Goal: Information Seeking & Learning: Learn about a topic

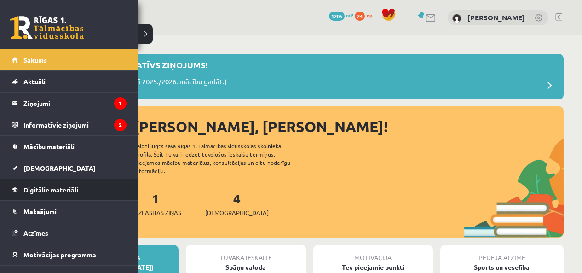
click at [55, 191] on span "Digitālie materiāli" at bounding box center [50, 190] width 55 height 8
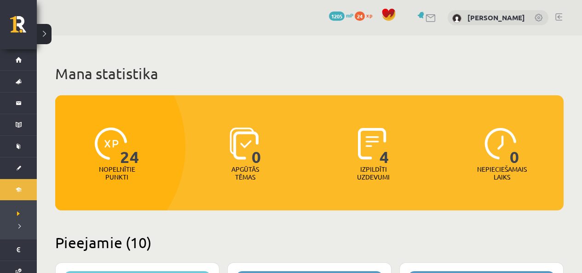
scroll to position [184, 0]
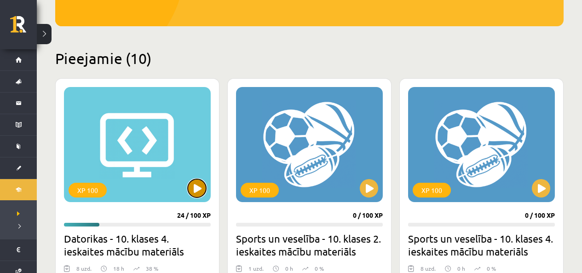
click at [197, 189] on button at bounding box center [197, 188] width 18 height 18
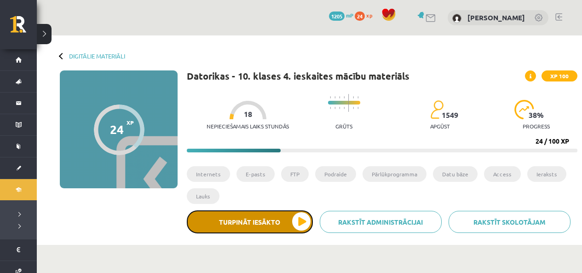
click at [294, 227] on button "Turpināt iesākto" at bounding box center [250, 221] width 126 height 23
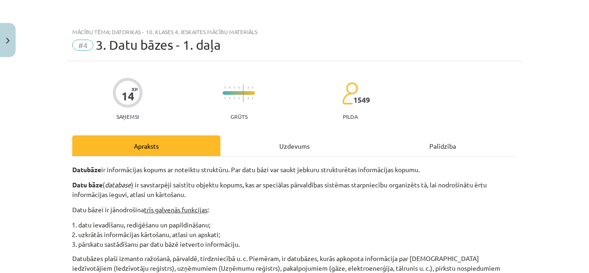
click at [314, 146] on div "Uzdevums" at bounding box center [295, 145] width 148 height 21
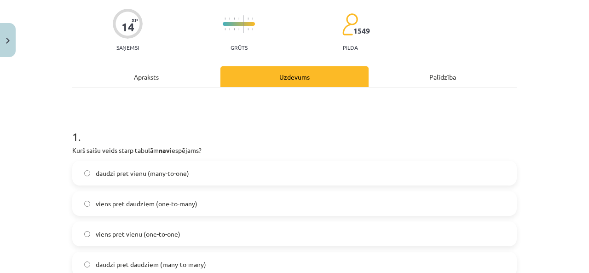
scroll to position [161, 0]
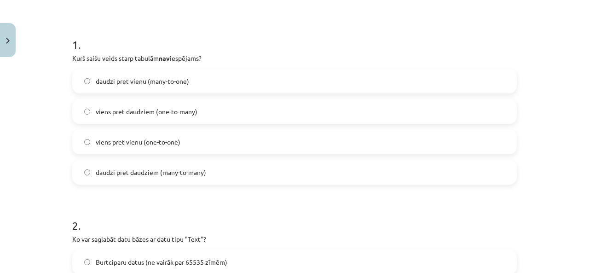
click at [182, 172] on span "daudzi pret daudziem (many-to-many)" at bounding box center [151, 173] width 110 height 10
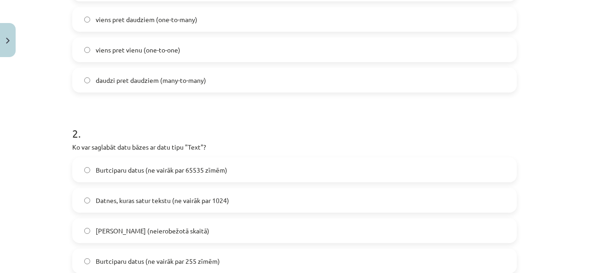
scroll to position [299, 0]
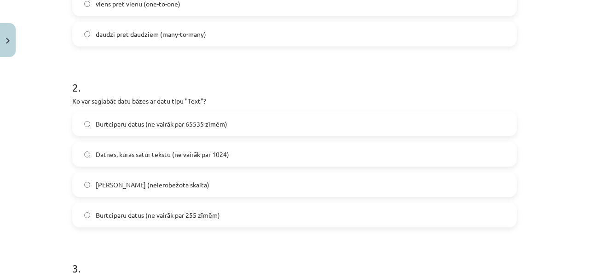
click at [208, 214] on span "Burtciparu datus (ne vairāk par 255 zīmēm)" at bounding box center [158, 215] width 124 height 10
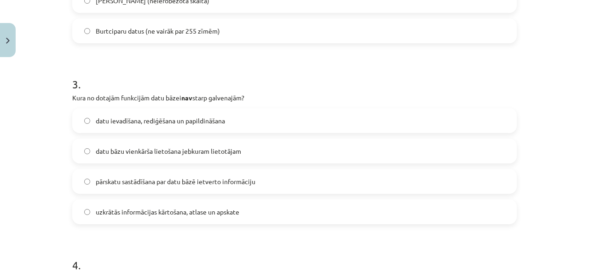
scroll to position [668, 0]
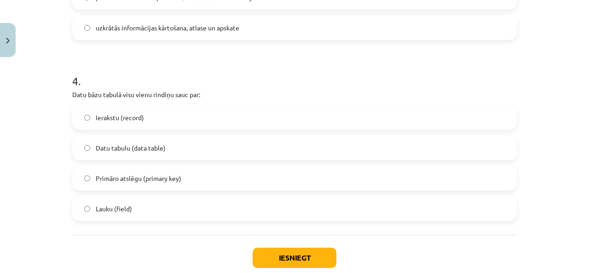
click at [139, 117] on span "Ierakstu (record)" at bounding box center [120, 118] width 48 height 10
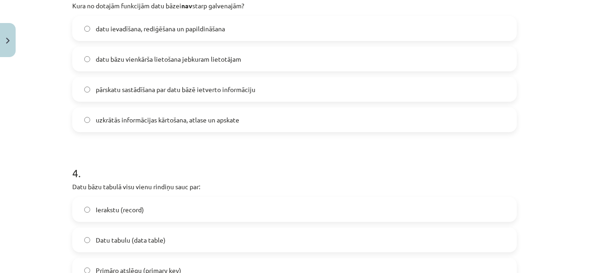
click at [150, 57] on span "datu bāzu vienkārša lietošana jebkuram lietotājam" at bounding box center [168, 59] width 145 height 10
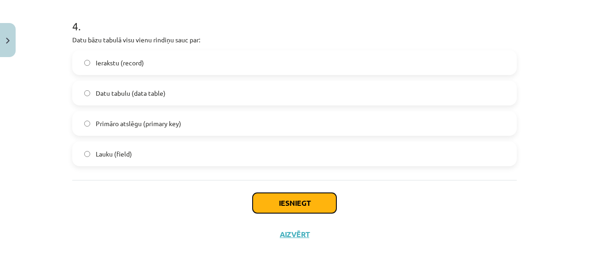
click at [279, 197] on button "Iesniegt" at bounding box center [295, 203] width 84 height 20
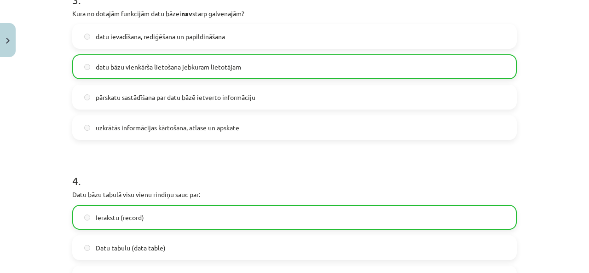
scroll to position [752, 0]
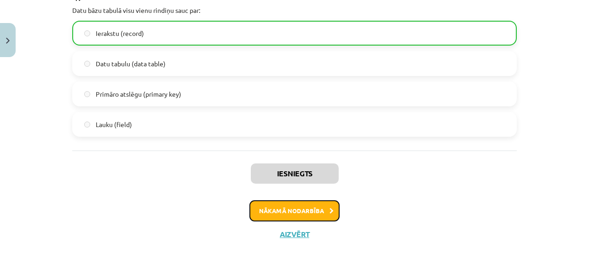
click at [322, 214] on button "Nākamā nodarbība" at bounding box center [295, 210] width 90 height 21
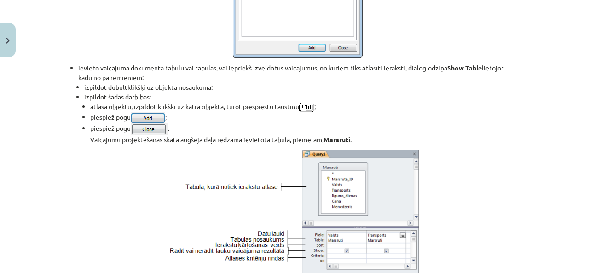
scroll to position [23, 0]
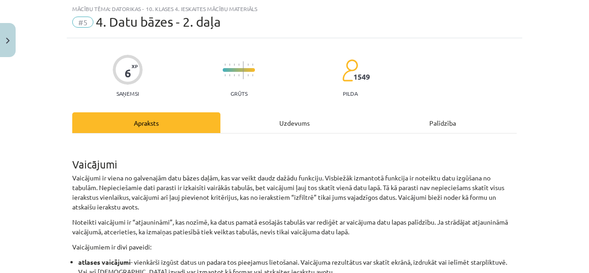
click at [286, 127] on div "Uzdevums" at bounding box center [295, 122] width 148 height 21
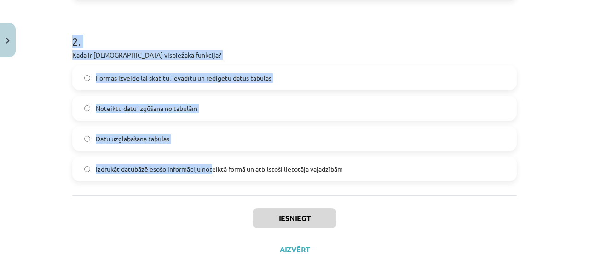
scroll to position [360, 0]
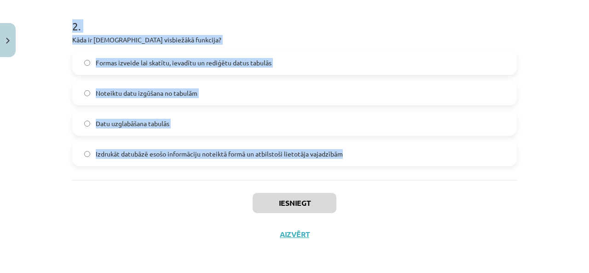
drag, startPoint x: 62, startPoint y: 105, endPoint x: 336, endPoint y: 151, distance: 277.8
click at [336, 151] on div "Mācību tēma: Datorikas - 10. klases 4. ieskaites mācību materiāls #5 4. Datu bā…" at bounding box center [294, 136] width 589 height 273
copy form "Ar kuru vaicājuma tipu var arī izmainīt datus tabulās? Šķērstabulu vaicājumi Da…"
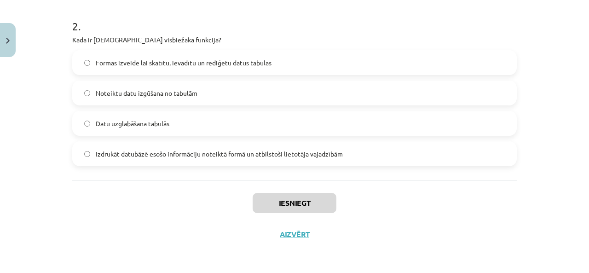
drag, startPoint x: 101, startPoint y: 219, endPoint x: 110, endPoint y: 147, distance: 72.8
click at [100, 217] on div "Iesniegt Aizvērt" at bounding box center [294, 212] width 445 height 64
click at [134, 86] on label "Noteiktu datu izgūšana no tabulām" at bounding box center [294, 92] width 443 height 23
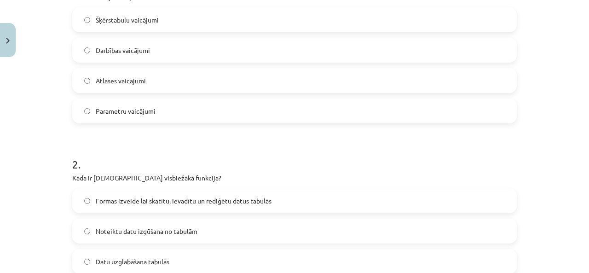
scroll to position [176, 0]
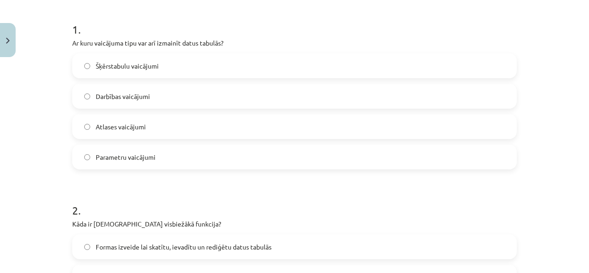
click at [142, 97] on span "Darbības vaicājumi" at bounding box center [123, 97] width 54 height 10
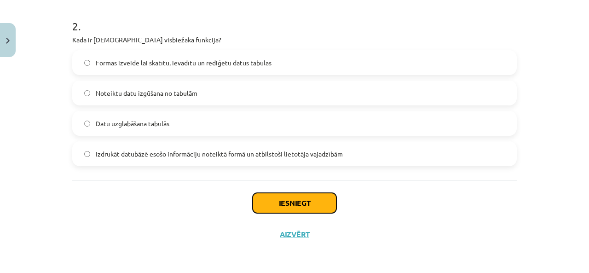
click at [302, 198] on button "Iesniegt" at bounding box center [295, 203] width 84 height 20
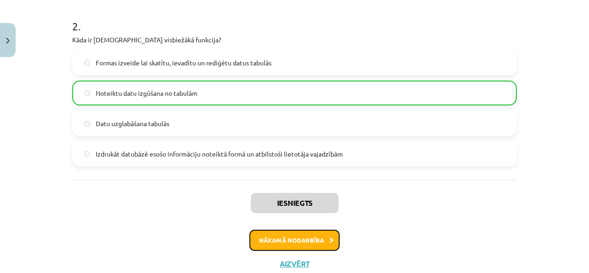
click at [322, 243] on button "Nākamā nodarbība" at bounding box center [295, 240] width 90 height 21
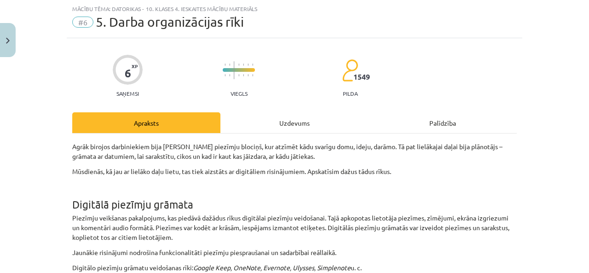
click at [269, 122] on div "Uzdevums" at bounding box center [295, 122] width 148 height 21
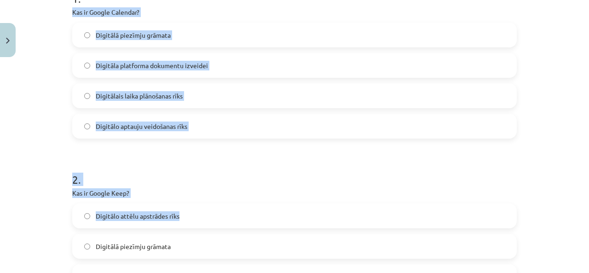
scroll to position [345, 0]
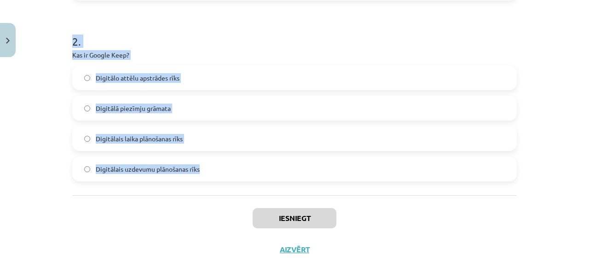
drag, startPoint x: 67, startPoint y: 103, endPoint x: 217, endPoint y: 166, distance: 162.8
copy form "Kas ir Google Calendar? Digitālā piezīmju grāmata Digitāla platforma dokumentu …"
click at [215, 52] on p "Kas ir Google Keep?" at bounding box center [294, 55] width 445 height 10
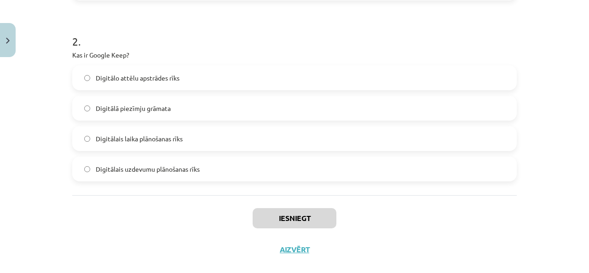
click at [179, 108] on label "Digitālā piezīmju grāmata" at bounding box center [294, 108] width 443 height 23
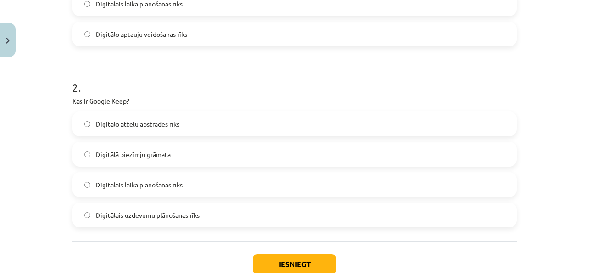
scroll to position [207, 0]
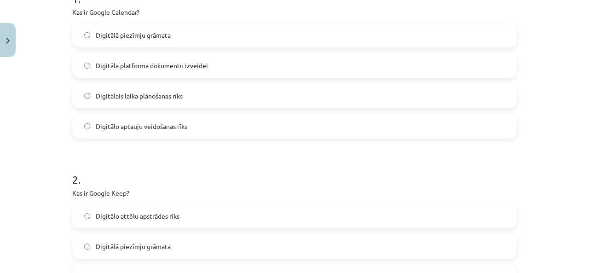
click at [191, 97] on label "Digitālais laika plānošanas rīks" at bounding box center [294, 95] width 443 height 23
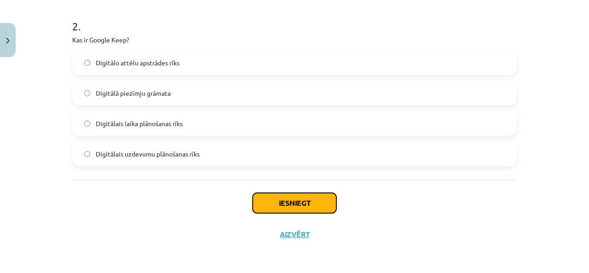
click at [286, 203] on button "Iesniegt" at bounding box center [295, 203] width 84 height 20
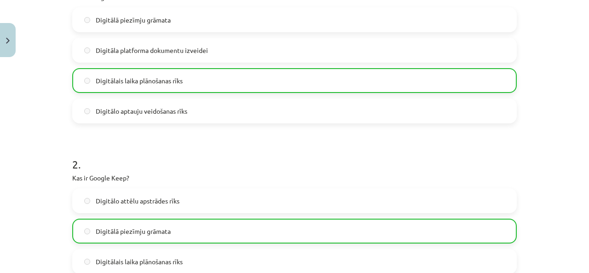
scroll to position [390, 0]
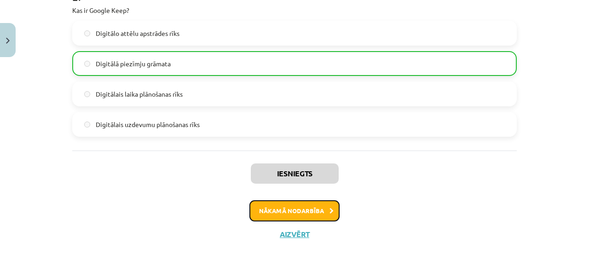
click at [290, 205] on button "Nākamā nodarbība" at bounding box center [295, 210] width 90 height 21
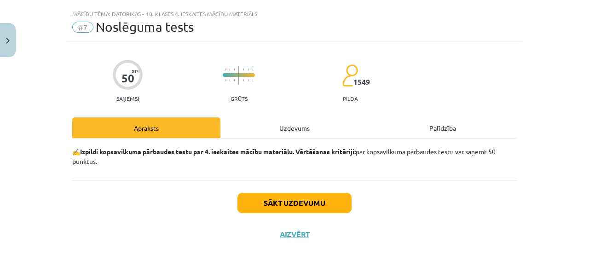
scroll to position [18, 0]
click at [294, 124] on div "Uzdevums" at bounding box center [295, 127] width 148 height 21
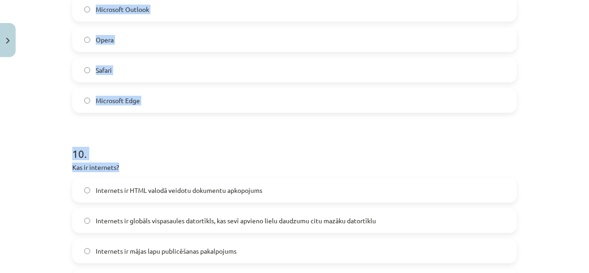
scroll to position [1808, 0]
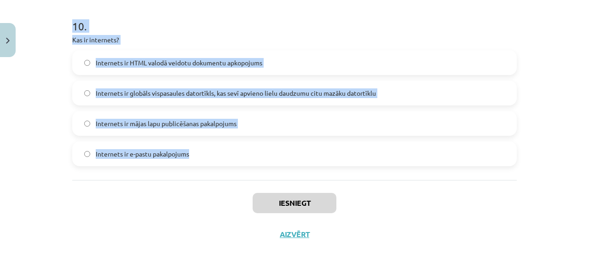
drag, startPoint x: 77, startPoint y: 60, endPoint x: 226, endPoint y: 149, distance: 172.8
copy form "Kurā valstī radies internets? Vācija Lielbritānija Ķīna ASV 2 . Kas ir primārā …"
click at [56, 119] on div "Mācību tēma: Datorikas - 10. klases 4. ieskaites mācību materiāls #7 Noslēguma …" at bounding box center [294, 136] width 589 height 273
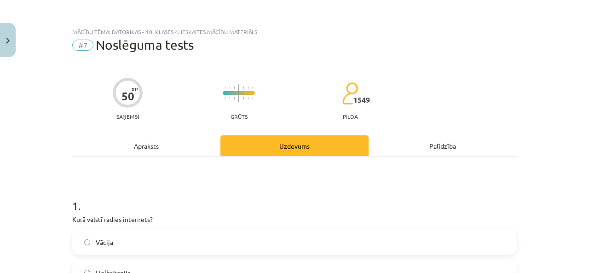
scroll to position [184, 0]
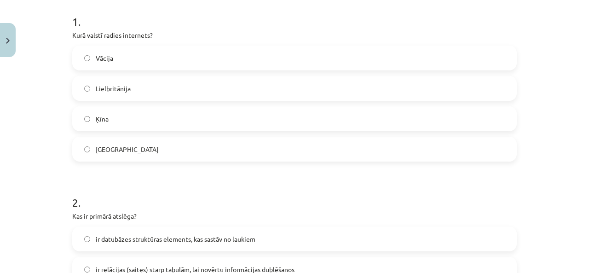
click at [158, 154] on label "ASV" at bounding box center [294, 149] width 443 height 23
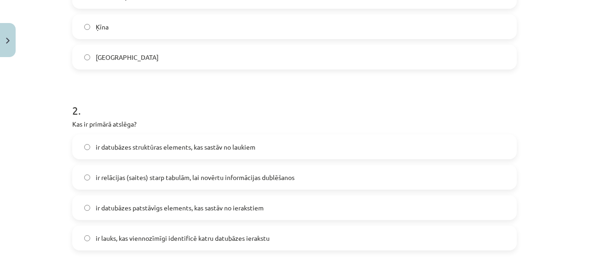
click at [134, 233] on span "ir lauks, kas viennozīmīgi identificē katru datubāzes ierakstu" at bounding box center [183, 238] width 174 height 10
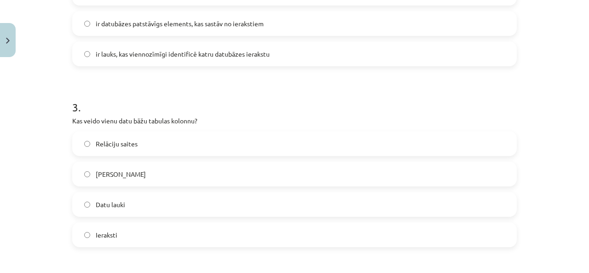
scroll to position [506, 0]
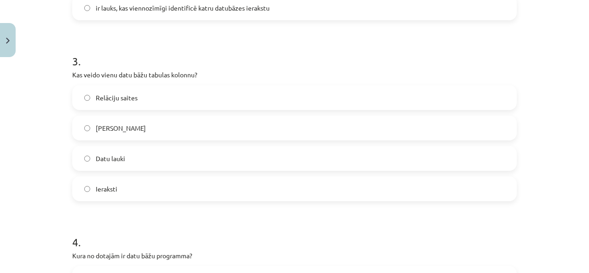
click at [149, 161] on label "Datu lauki" at bounding box center [294, 158] width 443 height 23
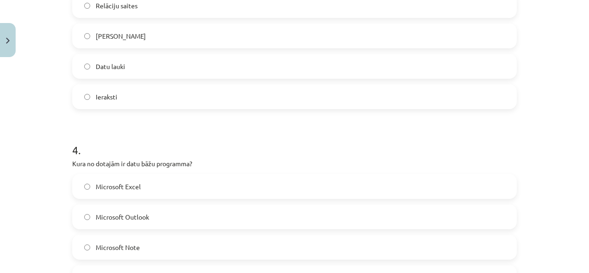
scroll to position [691, 0]
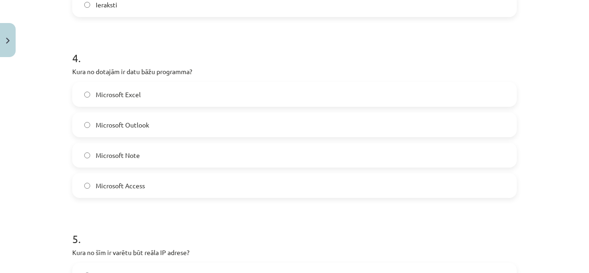
click at [131, 193] on label "Microsoft Access" at bounding box center [294, 185] width 443 height 23
click at [164, 178] on label "Microsoft Access" at bounding box center [294, 185] width 443 height 23
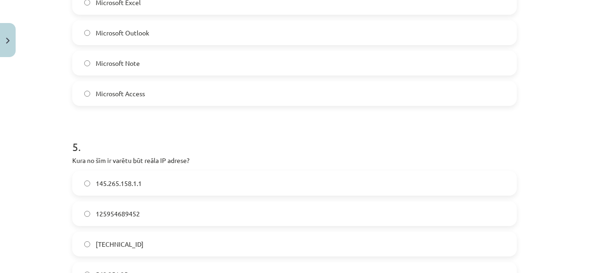
scroll to position [829, 0]
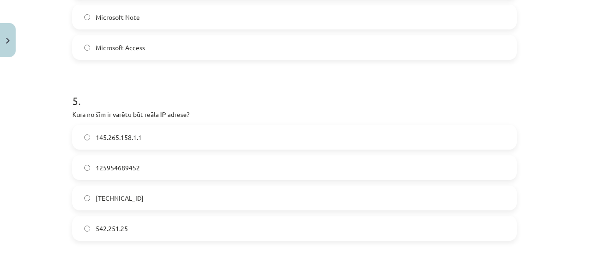
click at [156, 205] on label "158.12.159.1" at bounding box center [294, 197] width 443 height 23
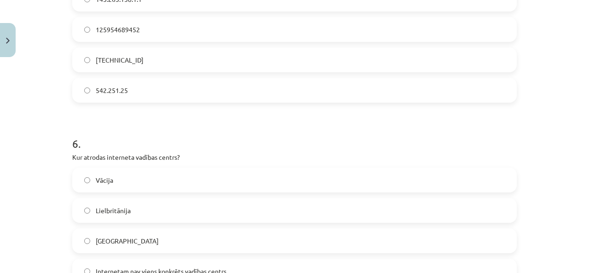
scroll to position [1013, 0]
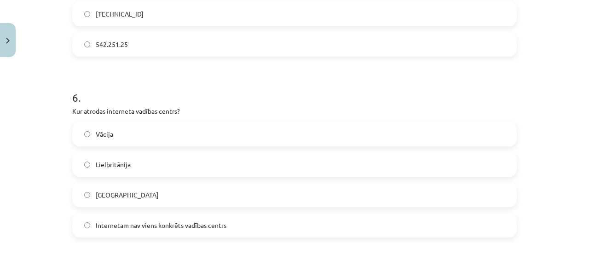
click at [166, 228] on span "Internetam nav viens konkrēts vadības centrs" at bounding box center [161, 226] width 131 height 10
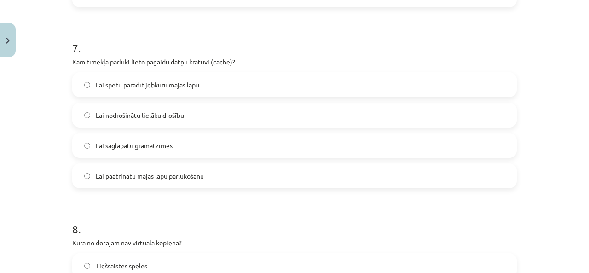
scroll to position [1289, 0]
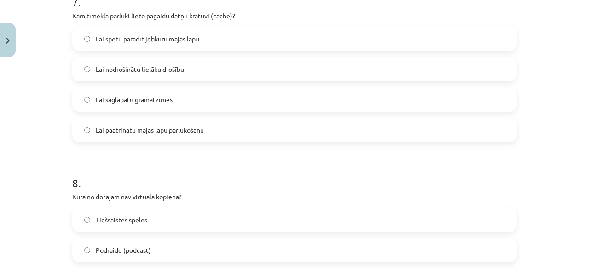
click at [115, 252] on span "Podraide (podcast)" at bounding box center [123, 250] width 55 height 10
click at [130, 132] on span "Lai paātrinātu mājas lapu pārlūkošanu" at bounding box center [150, 130] width 108 height 10
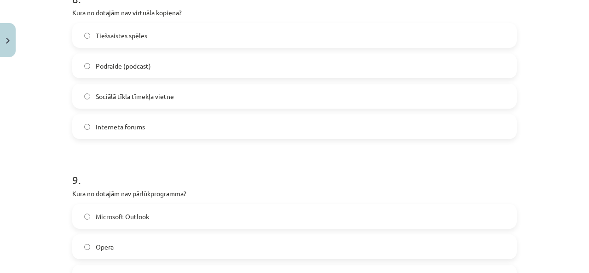
scroll to position [1519, 0]
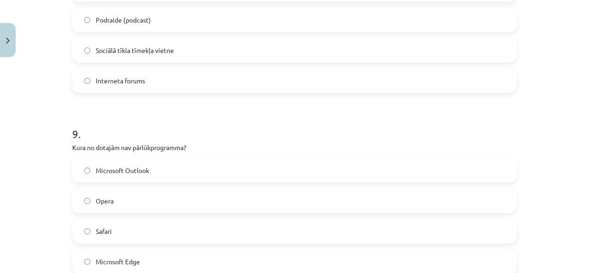
click at [142, 168] on span "Microsoft Outlook" at bounding box center [122, 171] width 53 height 10
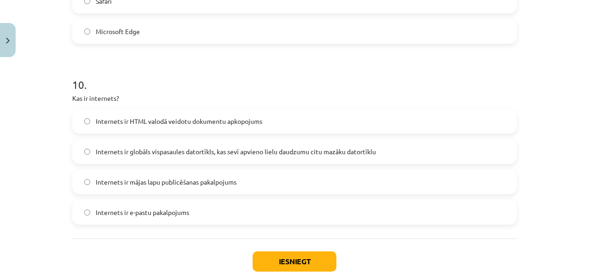
scroll to position [1808, 0]
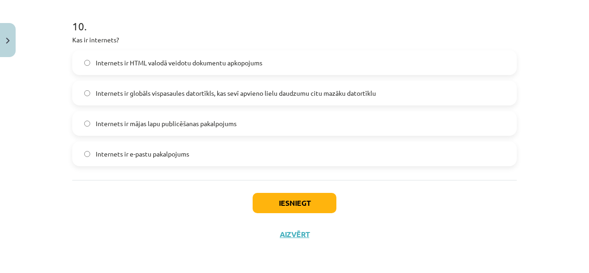
click at [174, 90] on span "Internets ir globāls vispasaules datortīkls, kas sevī apvieno lielu daudzumu ci…" at bounding box center [236, 93] width 280 height 10
click at [292, 199] on button "Iesniegt" at bounding box center [295, 203] width 84 height 20
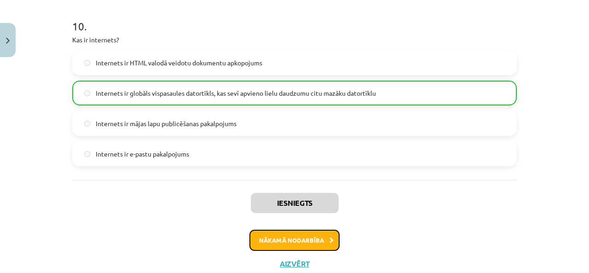
click at [327, 246] on button "Nākamā nodarbība" at bounding box center [295, 240] width 90 height 21
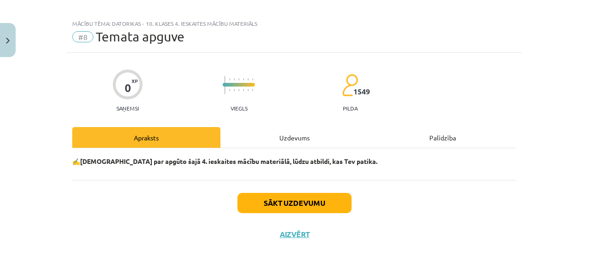
scroll to position [8, 0]
click at [284, 143] on div "Uzdevums" at bounding box center [295, 137] width 148 height 21
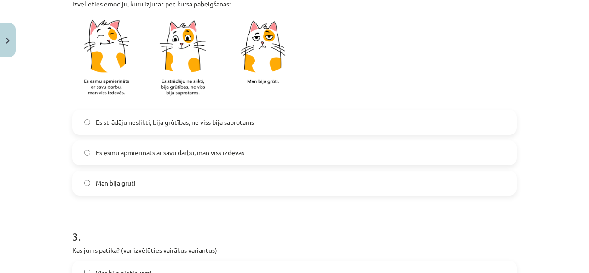
scroll to position [345, 0]
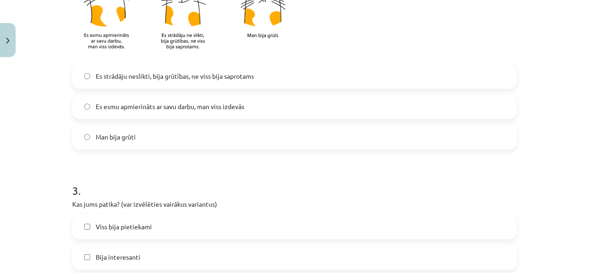
click at [169, 97] on label "Es esmu apmierināts ar savu darbu, man viss izdevās" at bounding box center [294, 106] width 443 height 23
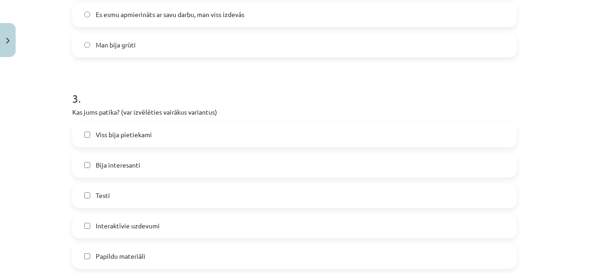
click at [177, 133] on label "Viss bija pietiekami" at bounding box center [294, 134] width 443 height 23
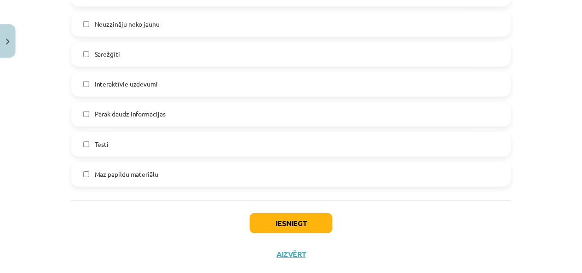
scroll to position [873, 0]
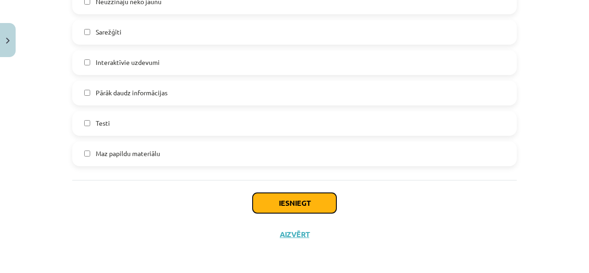
click at [261, 198] on button "Iesniegt" at bounding box center [295, 203] width 84 height 20
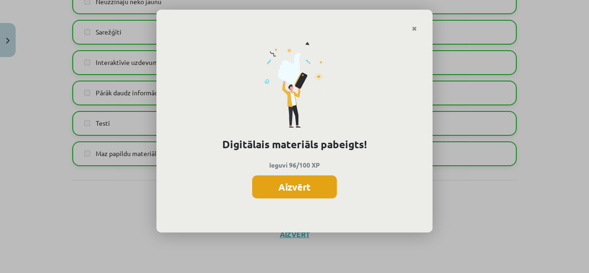
click at [309, 186] on button "Aizvērt" at bounding box center [294, 186] width 85 height 23
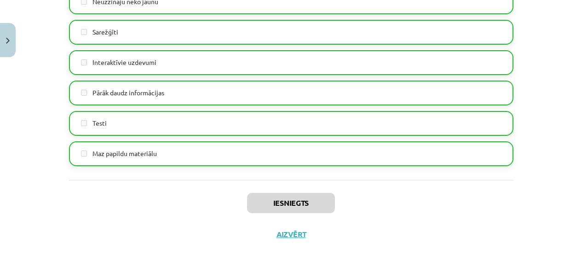
click at [276, 239] on div "Iesniegts Aizvērt" at bounding box center [291, 212] width 445 height 64
click at [289, 233] on button "Aizvērt" at bounding box center [291, 234] width 35 height 9
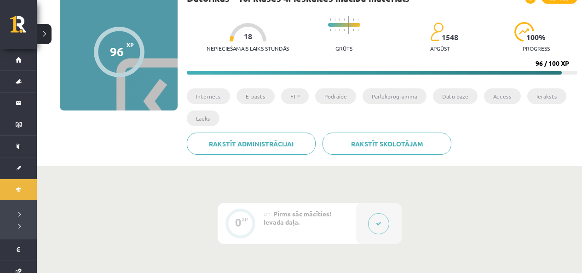
scroll to position [0, 0]
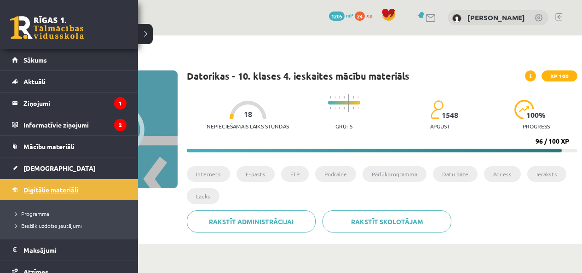
click at [34, 192] on span "Digitālie materiāli" at bounding box center [50, 190] width 55 height 8
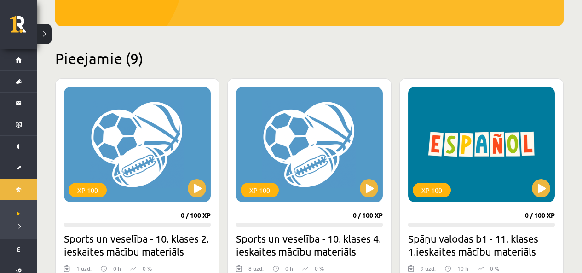
scroll to position [230, 0]
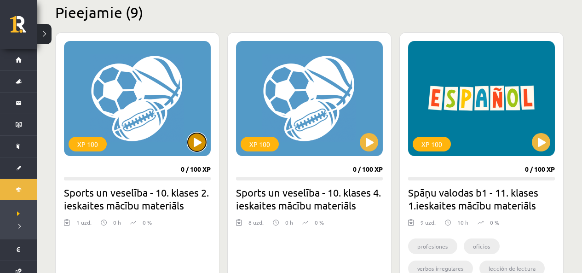
click at [198, 142] on button at bounding box center [197, 142] width 18 height 18
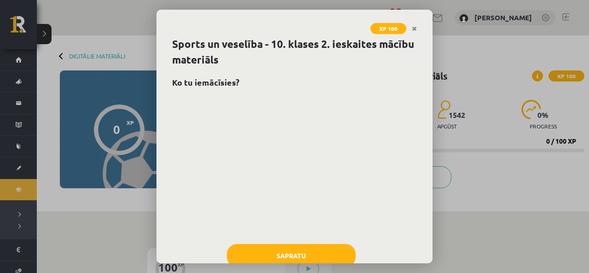
click at [269, 250] on button "Sapratu" at bounding box center [291, 255] width 129 height 23
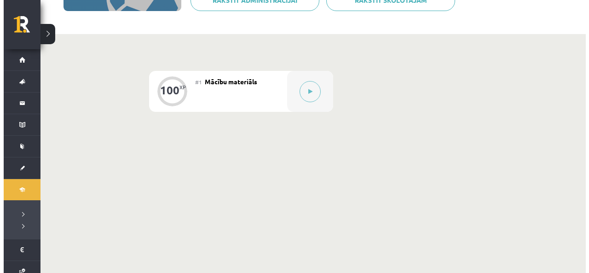
scroll to position [85, 0]
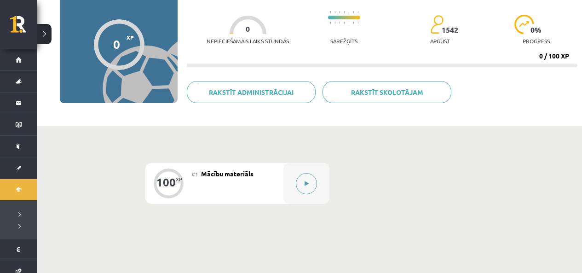
click at [314, 184] on button at bounding box center [306, 183] width 21 height 21
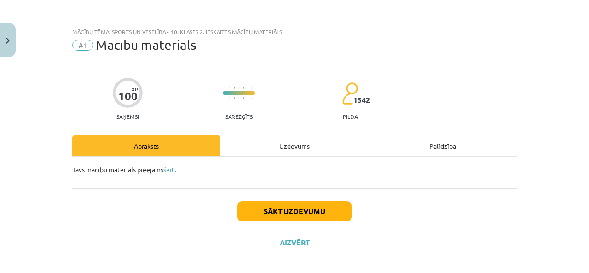
click at [290, 142] on div "Uzdevums" at bounding box center [295, 145] width 148 height 21
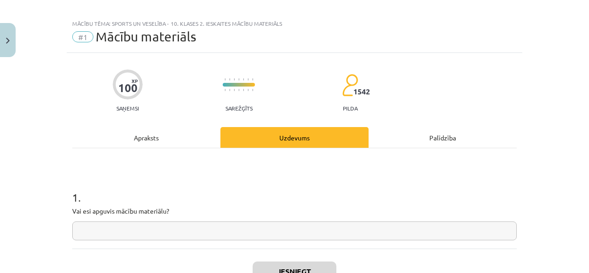
scroll to position [77, 0]
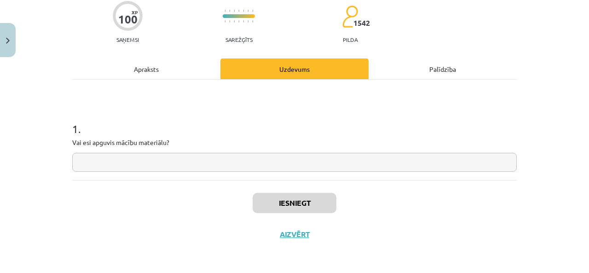
click at [130, 73] on div "Apraksts" at bounding box center [146, 68] width 148 height 21
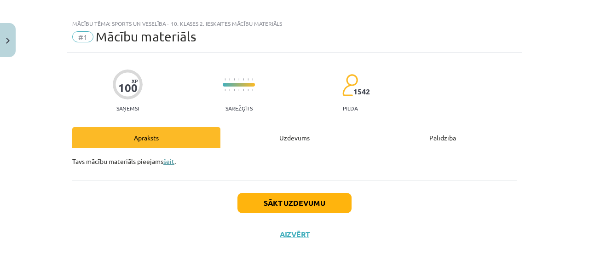
click at [163, 160] on link "šeit" at bounding box center [168, 161] width 11 height 8
click at [284, 132] on div "Uzdevums" at bounding box center [295, 137] width 148 height 21
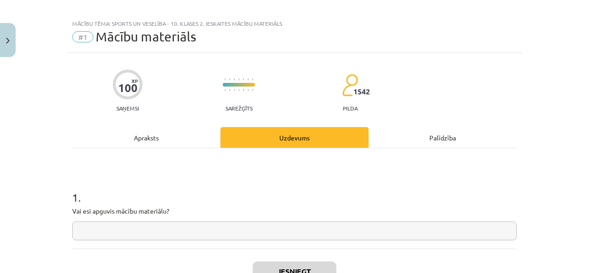
click at [175, 233] on input "text" at bounding box center [294, 230] width 445 height 19
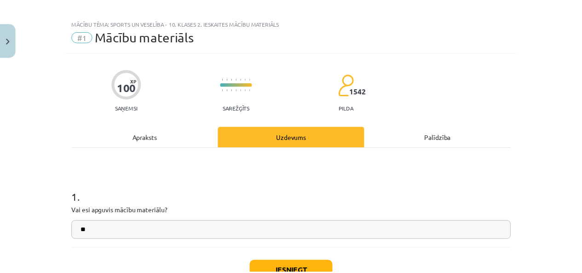
scroll to position [54, 0]
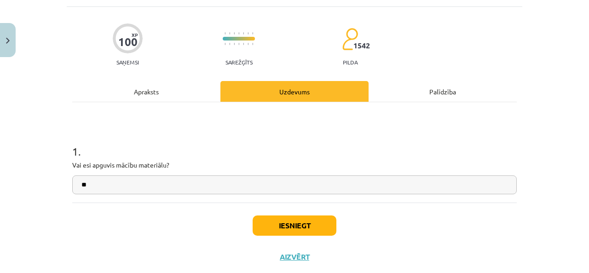
type input "**"
click at [281, 228] on button "Iesniegt" at bounding box center [295, 225] width 84 height 20
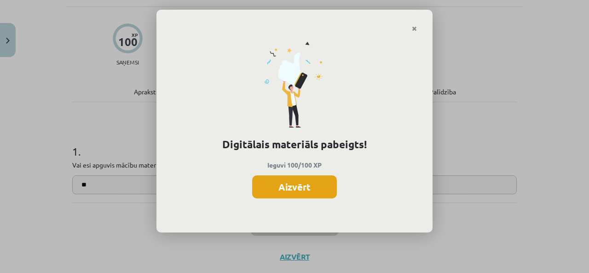
click at [311, 181] on button "Aizvērt" at bounding box center [294, 186] width 85 height 23
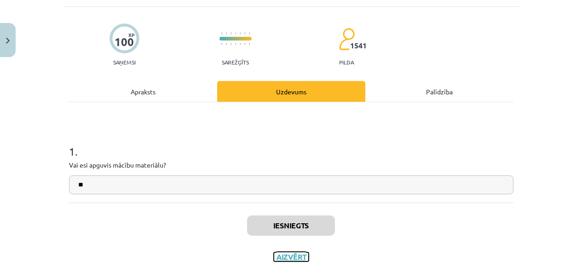
click at [282, 259] on button "Aizvērt" at bounding box center [291, 256] width 35 height 9
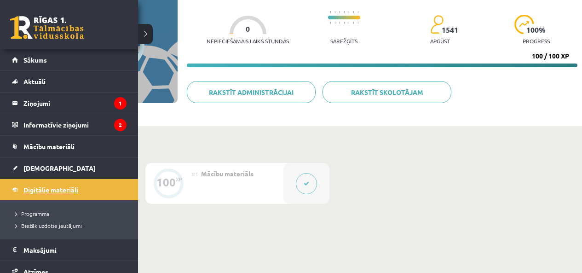
click at [46, 189] on span "Digitālie materiāli" at bounding box center [50, 190] width 55 height 8
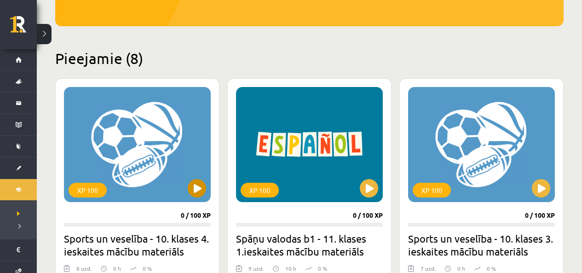
scroll to position [230, 0]
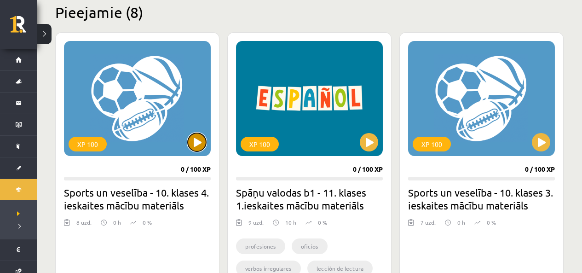
click at [198, 148] on button at bounding box center [197, 142] width 18 height 18
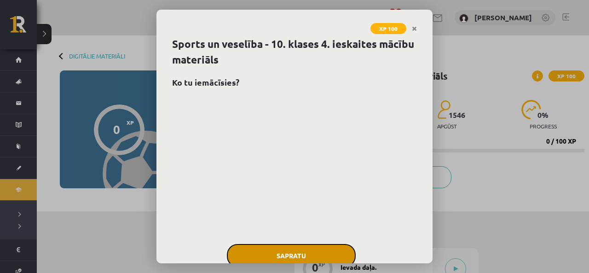
click at [263, 254] on button "Sapratu" at bounding box center [291, 255] width 129 height 23
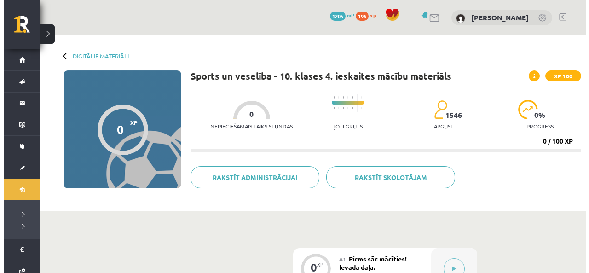
scroll to position [184, 0]
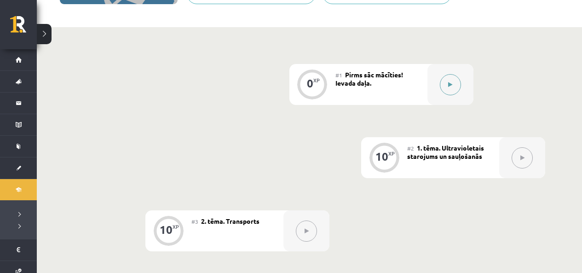
click at [439, 83] on div at bounding box center [451, 84] width 46 height 41
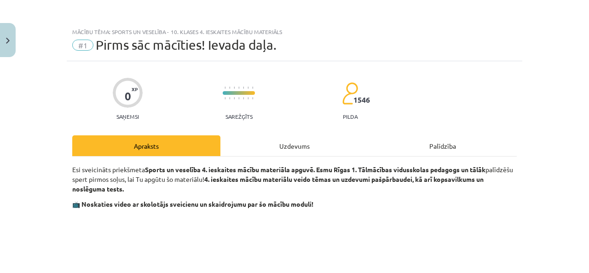
click at [299, 146] on div "Uzdevums" at bounding box center [295, 145] width 148 height 21
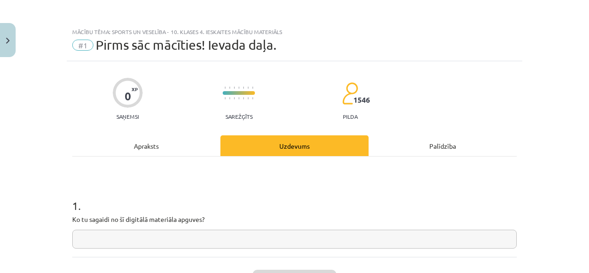
scroll to position [23, 0]
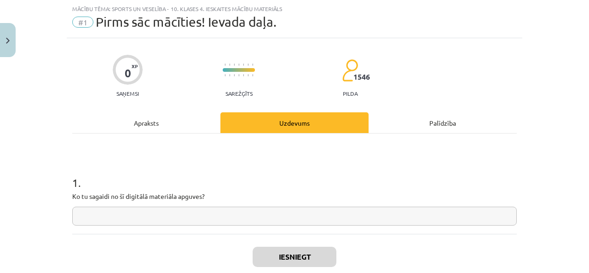
click at [229, 217] on input "text" at bounding box center [294, 216] width 445 height 19
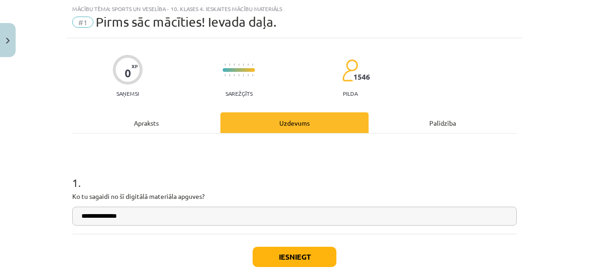
type input "**********"
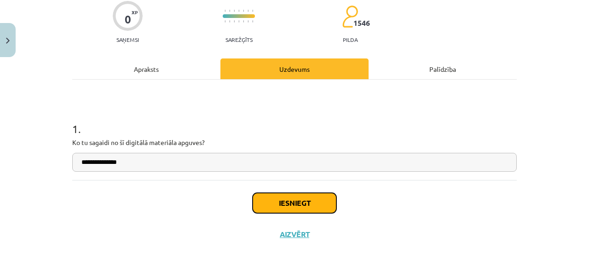
click at [313, 207] on button "Iesniegt" at bounding box center [295, 203] width 84 height 20
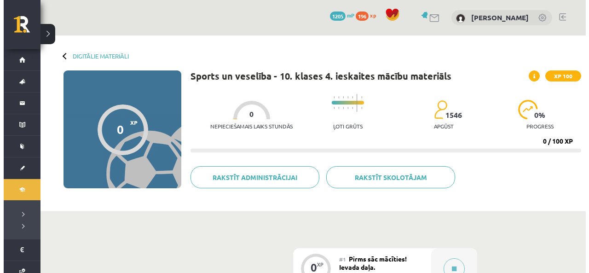
scroll to position [138, 0]
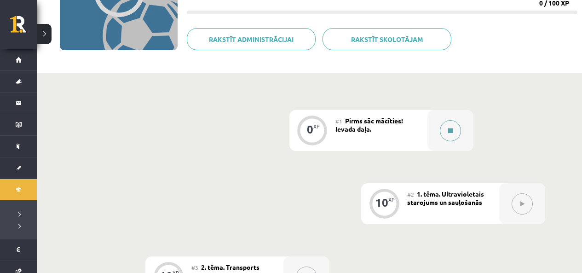
click at [454, 138] on button at bounding box center [450, 130] width 21 height 21
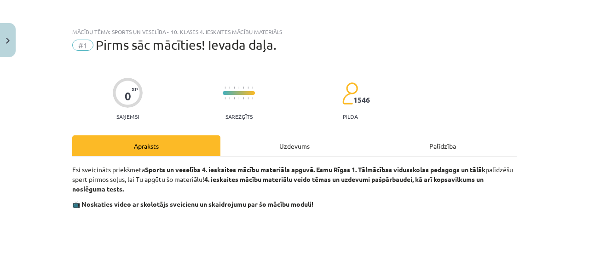
click at [258, 140] on div "Uzdevums" at bounding box center [295, 145] width 148 height 21
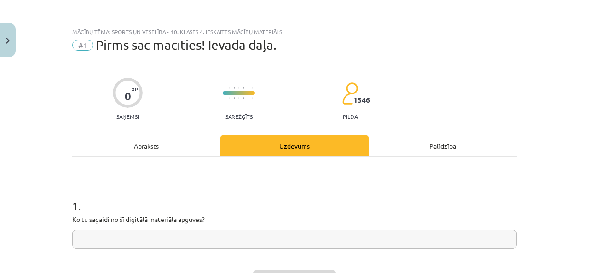
scroll to position [23, 0]
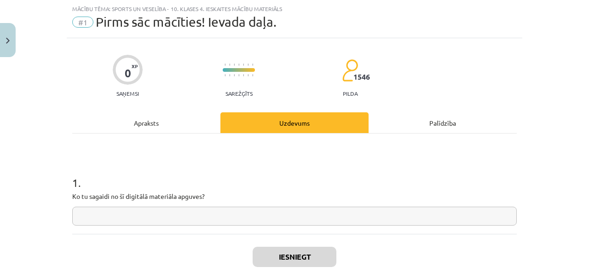
click at [194, 214] on input "text" at bounding box center [294, 216] width 445 height 19
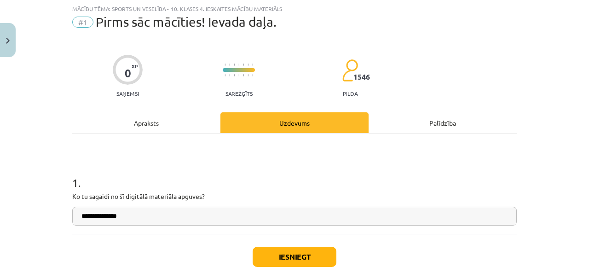
click at [94, 219] on input "**********" at bounding box center [294, 216] width 445 height 19
click at [92, 218] on input "**********" at bounding box center [294, 216] width 445 height 19
click at [117, 217] on input "**********" at bounding box center [294, 216] width 445 height 19
type input "**********"
click at [311, 250] on button "Iesniegt" at bounding box center [295, 257] width 84 height 20
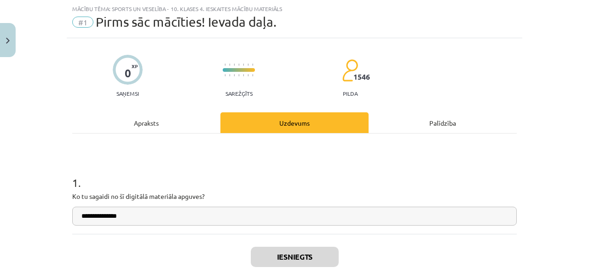
scroll to position [106, 0]
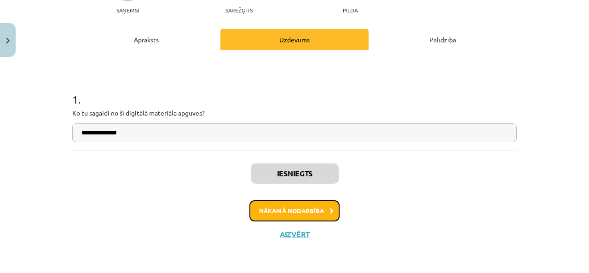
click at [314, 213] on button "Nākamā nodarbība" at bounding box center [295, 210] width 90 height 21
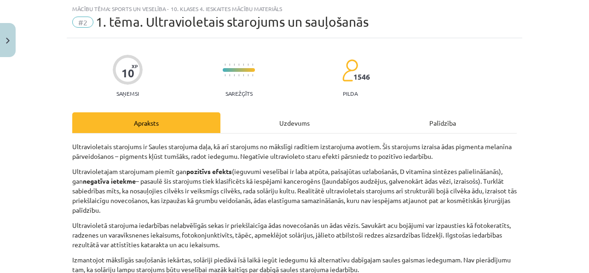
click at [292, 119] on div "Uzdevums" at bounding box center [295, 122] width 148 height 21
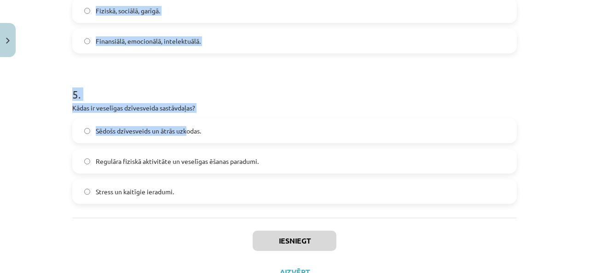
scroll to position [751, 0]
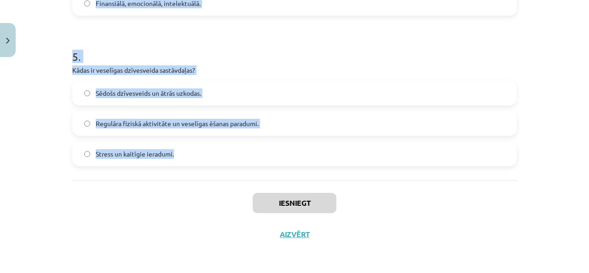
drag, startPoint x: 68, startPoint y: 102, endPoint x: 212, endPoint y: 151, distance: 152.3
copy form "Kādā veidā var pārvarēt stresu? Izvairīšanās no problēmām. Palielināta kafijas …"
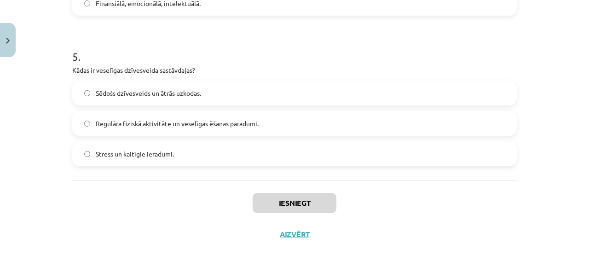
click at [139, 201] on div "Iesniegt Aizvērt" at bounding box center [294, 212] width 445 height 64
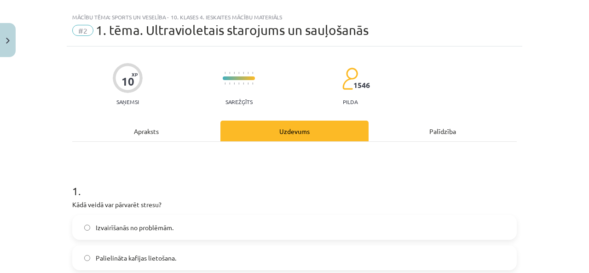
scroll to position [153, 0]
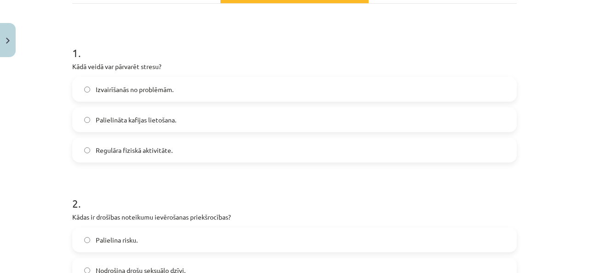
click at [165, 148] on span "Regulāra fiziskā aktivitāte." at bounding box center [134, 150] width 77 height 10
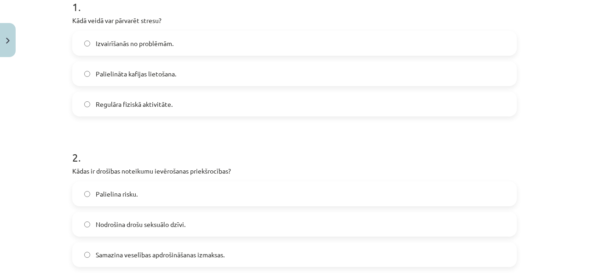
scroll to position [291, 0]
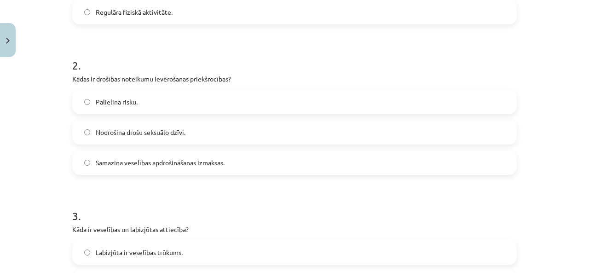
click at [177, 170] on label "Samazina veselības apdrošināšanas izmaksas." at bounding box center [294, 162] width 443 height 23
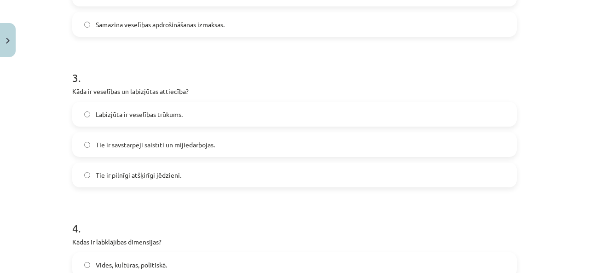
scroll to position [475, 0]
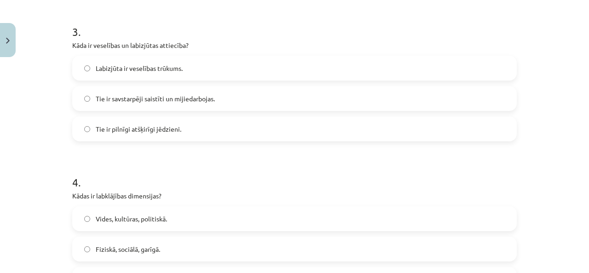
click at [132, 91] on label "Tie ir savstarpēji saistīti un mijiedarbojas." at bounding box center [294, 98] width 443 height 23
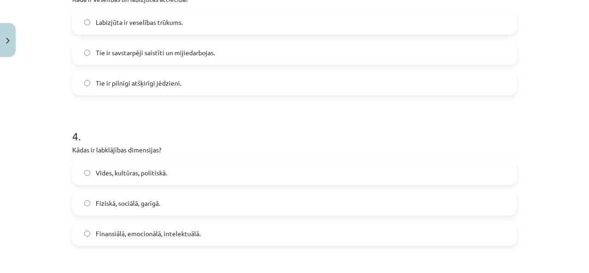
scroll to position [567, 0]
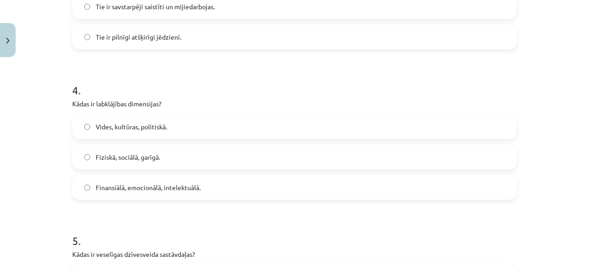
click at [129, 157] on span "Fiziskā, sociālā, garīgā." at bounding box center [128, 157] width 64 height 10
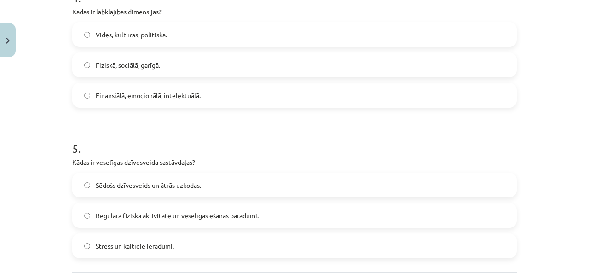
scroll to position [751, 0]
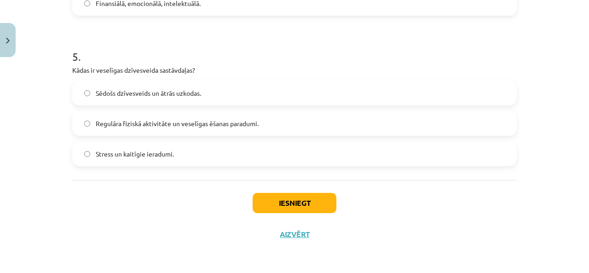
drag, startPoint x: 137, startPoint y: 121, endPoint x: 139, endPoint y: 134, distance: 13.5
click at [136, 122] on span "Regulāra fiziskā aktivitāte un veselīgas ēšanas paradumi." at bounding box center [177, 124] width 163 height 10
click at [318, 197] on button "Iesniegt" at bounding box center [295, 203] width 84 height 20
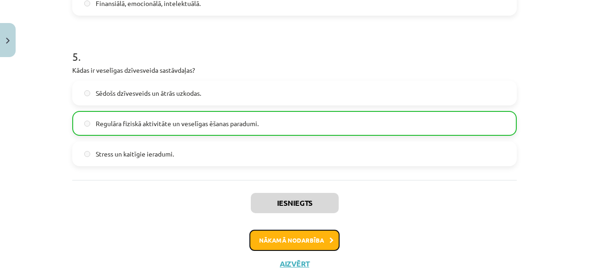
click at [330, 239] on icon at bounding box center [332, 241] width 4 height 6
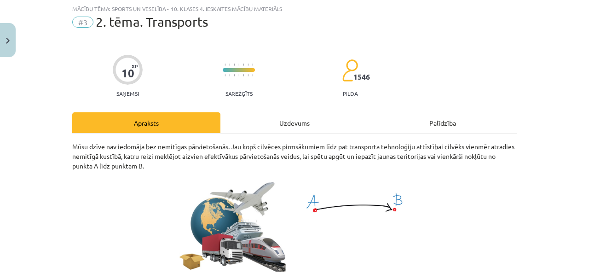
click at [310, 119] on div "Uzdevums" at bounding box center [295, 122] width 148 height 21
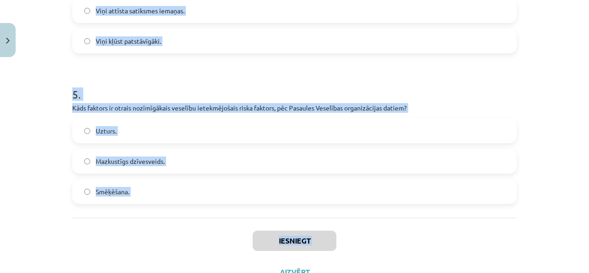
scroll to position [751, 0]
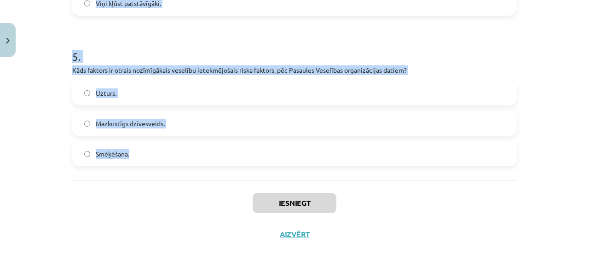
drag, startPoint x: 62, startPoint y: 57, endPoint x: 206, endPoint y: 176, distance: 187.0
click at [206, 176] on div "Mācību tēma: Sports un veselība - 10. klases 4. ieskaites mācību materiāls #3 2…" at bounding box center [294, 136] width 589 height 273
copy form "Kādi ir galvenie ilgtspējīga transporta pamatdimensijas? Sociālā, ekonomiskā un…"
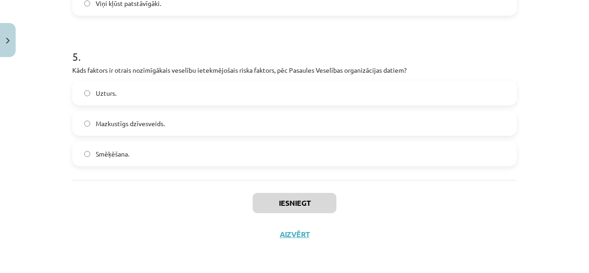
click at [133, 214] on div "Iesniegt Aizvērt" at bounding box center [294, 212] width 445 height 64
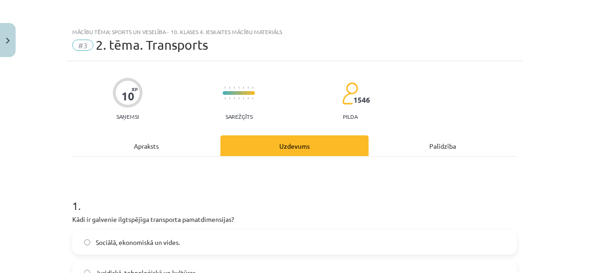
scroll to position [138, 0]
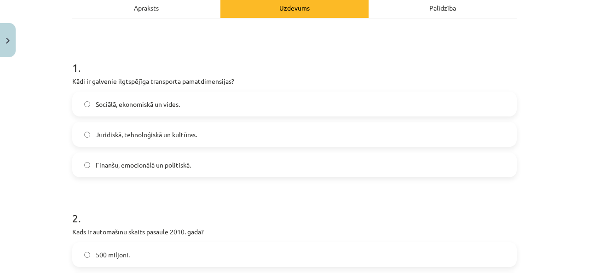
click at [152, 103] on span "Sociālā, ekonomiskā un vides." at bounding box center [138, 104] width 84 height 10
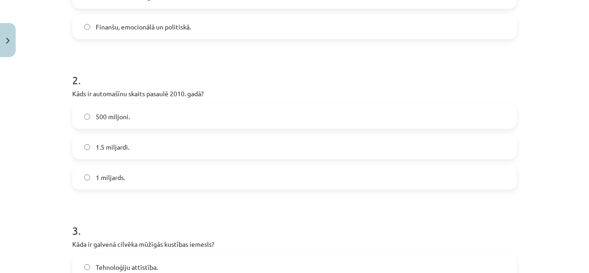
click at [143, 126] on label "500 miljoni." at bounding box center [294, 116] width 443 height 23
click at [117, 192] on form "1 . Kādi ir galvenie ilgtspējīga transporta pamatdimensijas? Sociālā, ekonomisk…" at bounding box center [294, 274] width 445 height 734
click at [115, 182] on span "1 miljards." at bounding box center [110, 178] width 29 height 10
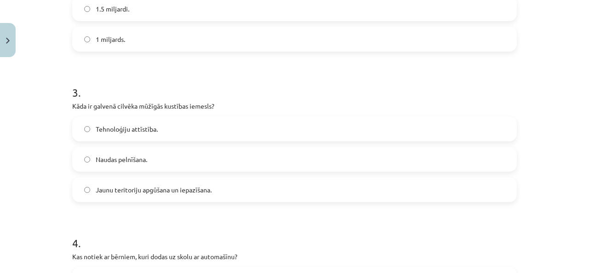
click at [137, 130] on span "Tehnoloģiju attīstība." at bounding box center [127, 129] width 62 height 10
click at [118, 186] on span "Jaunu teritoriju apgūšana un iepazīšana." at bounding box center [154, 190] width 116 height 10
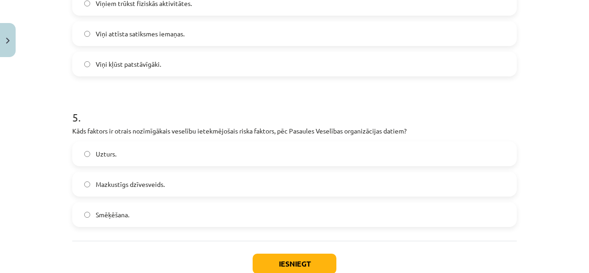
scroll to position [645, 0]
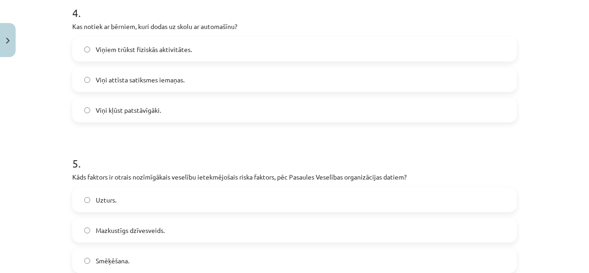
click at [140, 236] on label "Mazkustīgs dzīvesveids." at bounding box center [294, 230] width 443 height 23
click at [151, 50] on span "Viņiem trūkst fiziskās aktivitātes." at bounding box center [144, 50] width 96 height 10
click at [199, 55] on label "Viņiem trūkst fiziskās aktivitātes." at bounding box center [294, 49] width 443 height 23
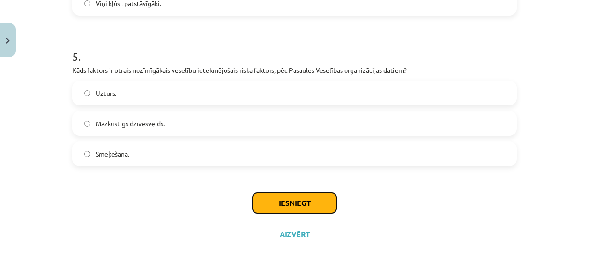
click at [299, 208] on button "Iesniegt" at bounding box center [295, 203] width 84 height 20
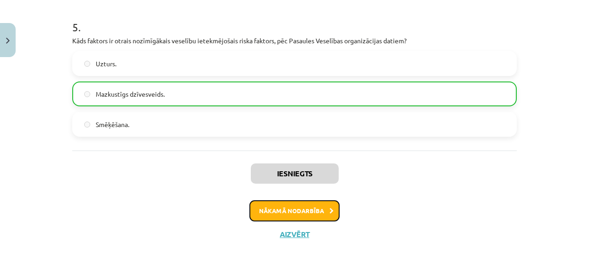
click at [307, 212] on button "Nākamā nodarbība" at bounding box center [295, 210] width 90 height 21
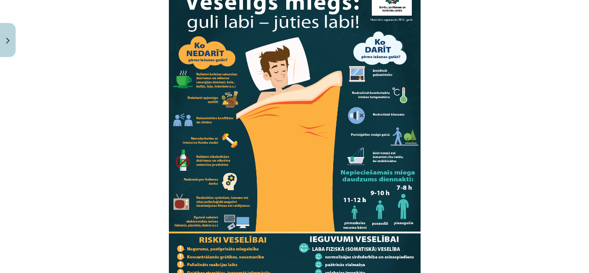
scroll to position [23, 0]
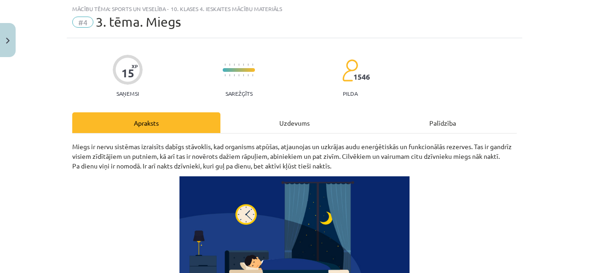
click at [262, 127] on div "Uzdevums" at bounding box center [295, 122] width 148 height 21
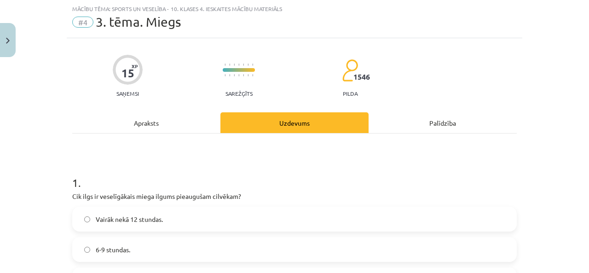
scroll to position [161, 0]
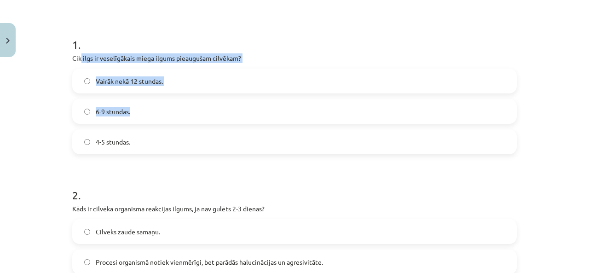
drag, startPoint x: 78, startPoint y: 53, endPoint x: 217, endPoint y: 106, distance: 148.8
click at [221, 111] on div "1 . Cik ilgs ir veselīgākais miega ilgums pieaugušam cilvēkam? Vairāk nekā 12 s…" at bounding box center [294, 88] width 445 height 132
click at [227, 58] on p "Cik ilgs ir veselīgākais miega ilgums pieaugušam cilvēkam?" at bounding box center [294, 58] width 445 height 10
click at [247, 71] on label "Vairāk nekā 12 stundas." at bounding box center [294, 81] width 443 height 23
click at [53, 68] on div "Mācību tēma: Sports un veselība - 10. klases 4. ieskaites mācību materiāls #4 3…" at bounding box center [294, 136] width 589 height 273
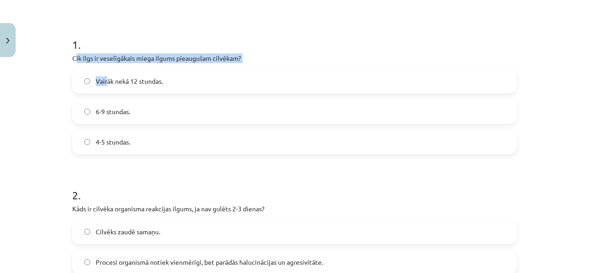
drag, startPoint x: 71, startPoint y: 57, endPoint x: 91, endPoint y: 65, distance: 21.5
click at [102, 72] on div "1 . Cik ilgs ir veselīgākais miega ilgums pieaugušam cilvēkam? Vairāk nekā 12 s…" at bounding box center [294, 88] width 445 height 132
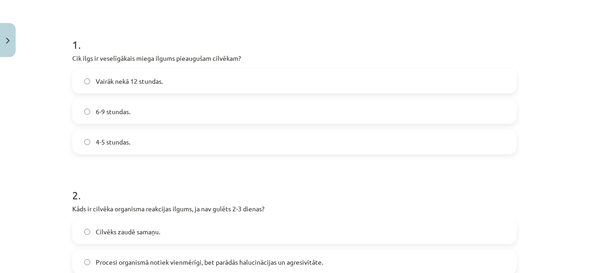
click at [54, 55] on div "Mācību tēma: Sports un veselība - 10. klases 4. ieskaites mācību materiāls #4 3…" at bounding box center [294, 136] width 589 height 273
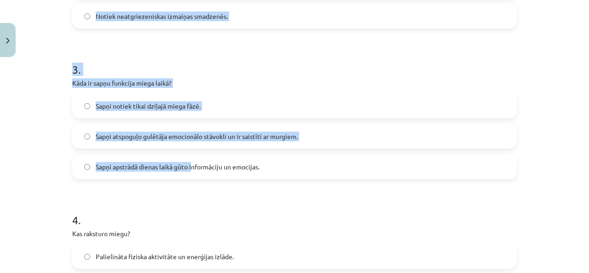
scroll to position [751, 0]
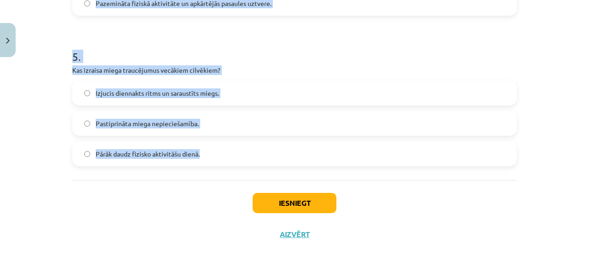
drag, startPoint x: 68, startPoint y: 56, endPoint x: 209, endPoint y: 156, distance: 172.3
copy form "Cik ilgs ir veselīgākais miega ilgums pieaugušam cilvēkam? Vairāk nekā 12 stund…"
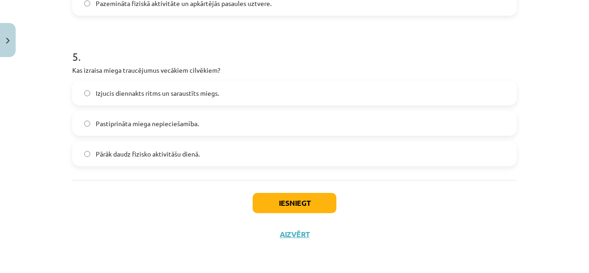
drag, startPoint x: 181, startPoint y: 212, endPoint x: 173, endPoint y: 199, distance: 14.7
click at [181, 211] on div "Iesniegt Aizvērt" at bounding box center [294, 212] width 445 height 64
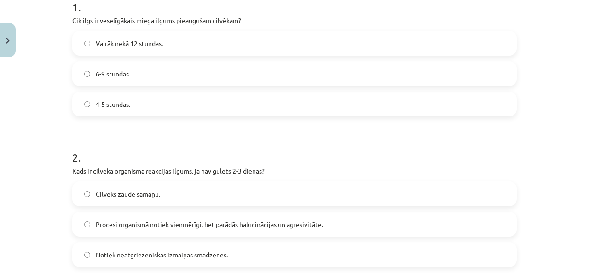
scroll to position [153, 0]
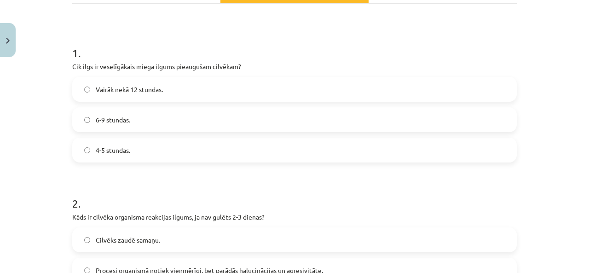
click at [124, 121] on span "6-9 stundas." at bounding box center [113, 120] width 35 height 10
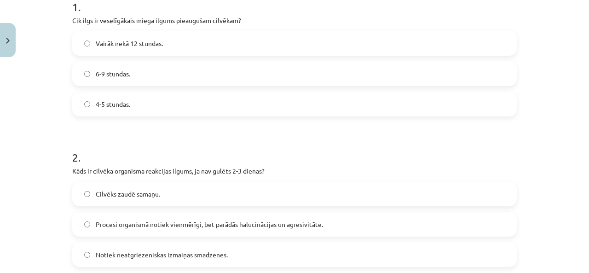
scroll to position [291, 0]
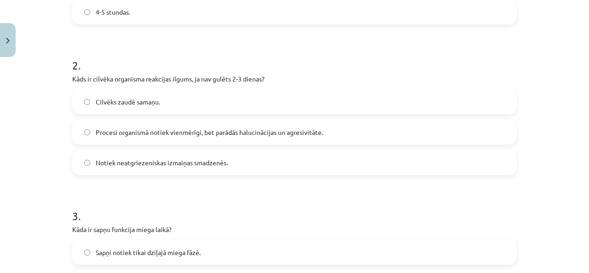
click at [128, 139] on label "Procesi organismā notiek vienmērīgi, bet parādās halucinācijas un agresivitāte." at bounding box center [294, 132] width 443 height 23
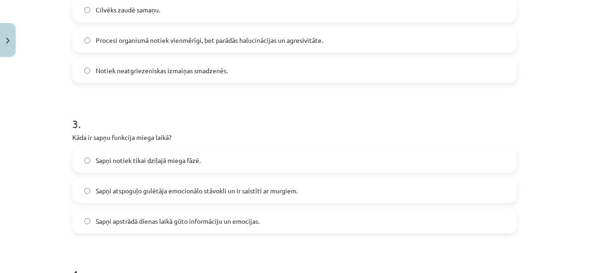
scroll to position [429, 0]
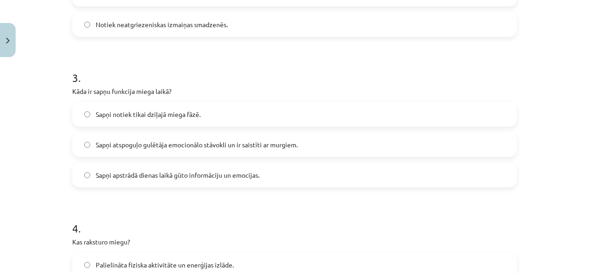
click at [189, 148] on span "Sapņi atspoguļo gulētāja emocionālo stāvokli un ir saistīti ar murgiem." at bounding box center [197, 145] width 202 height 10
click at [176, 183] on label "Sapņi apstrādā dienas laikā gūto informāciju un emocijas." at bounding box center [294, 174] width 443 height 23
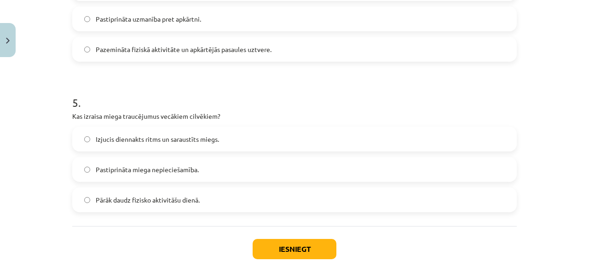
scroll to position [659, 0]
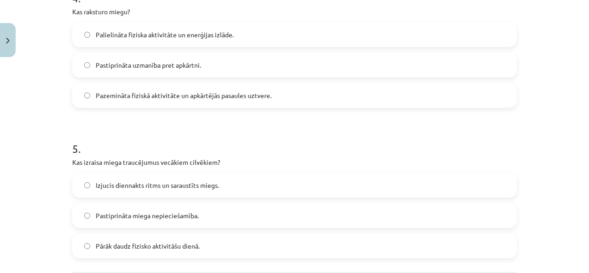
click at [142, 99] on span "Pazemināta fiziskā aktivitāte un apkārtējās pasaules uztvere." at bounding box center [184, 96] width 176 height 10
click at [123, 183] on span "Izjucis diennakts ritms un saraustīts miegs." at bounding box center [157, 185] width 123 height 10
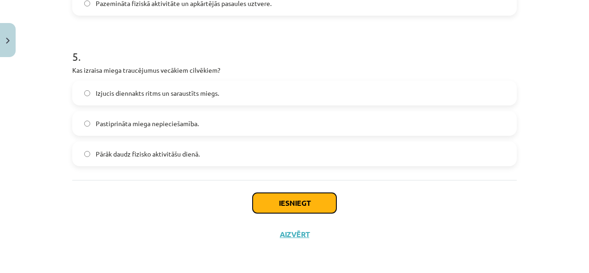
click at [286, 198] on button "Iesniegt" at bounding box center [295, 203] width 84 height 20
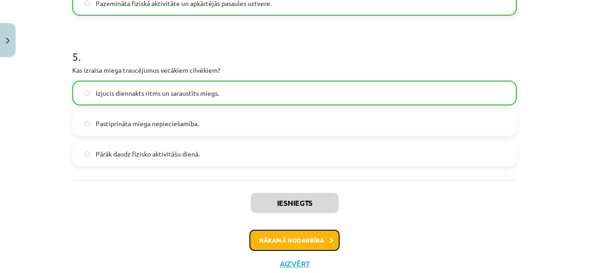
click at [314, 244] on button "Nākamā nodarbība" at bounding box center [295, 240] width 90 height 21
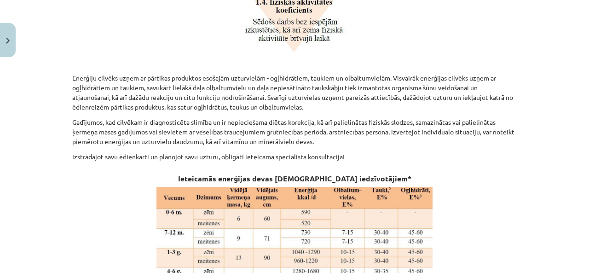
scroll to position [23, 0]
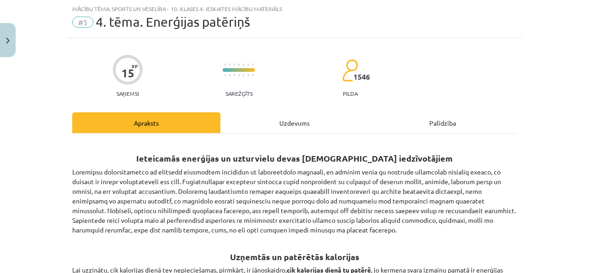
click at [252, 120] on div "Uzdevums" at bounding box center [295, 122] width 148 height 21
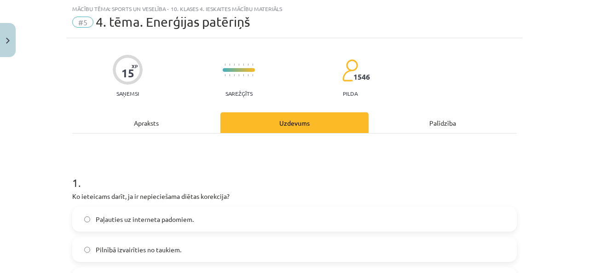
scroll to position [69, 0]
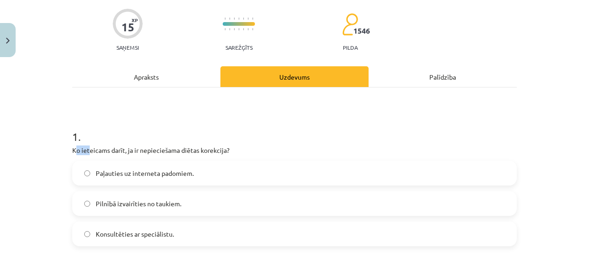
drag, startPoint x: 72, startPoint y: 147, endPoint x: 71, endPoint y: 142, distance: 4.8
click at [83, 145] on div "1 . Ko ieteicams darīt, ja ir nepieciešama diētas korekcija? Paļauties uz inter…" at bounding box center [294, 180] width 445 height 132
drag, startPoint x: 64, startPoint y: 143, endPoint x: 70, endPoint y: 144, distance: 5.1
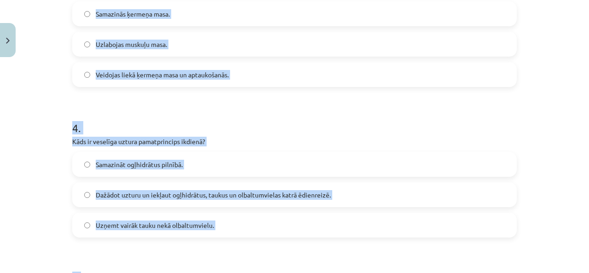
drag, startPoint x: 67, startPoint y: 150, endPoint x: 208, endPoint y: 174, distance: 143.0
click at [208, 174] on div "15 XP Saņemsi Sarežģīts 1546 pilda Apraksts Uzdevums Palīdzība 1 . Ko ieteicams…" at bounding box center [295, 2] width 456 height 940
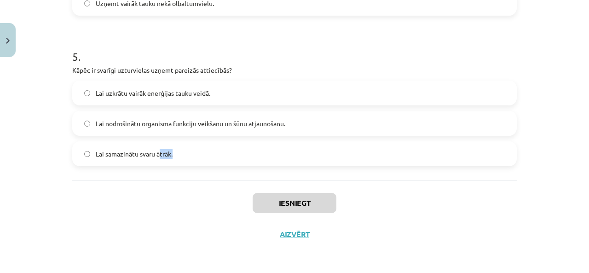
drag, startPoint x: 208, startPoint y: 174, endPoint x: 157, endPoint y: 154, distance: 55.1
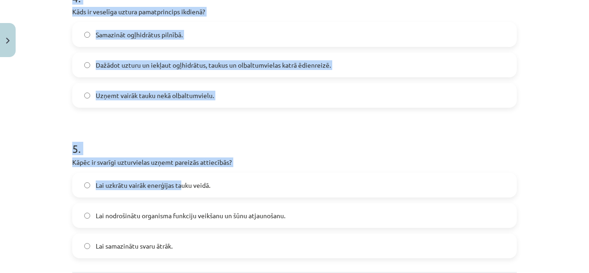
scroll to position [705, 0]
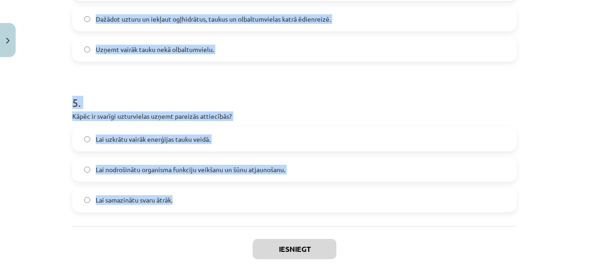
drag, startPoint x: 67, startPoint y: 157, endPoint x: 186, endPoint y: 191, distance: 122.9
copy form "Ko ieteicams darīt, ja ir nepieciešama diētas korekcija? Paļauties uz interneta…"
click at [42, 55] on div "Mācību tēma: Sports un veselība - 10. klases 4. ieskaites mācību materiāls #5 4…" at bounding box center [294, 136] width 589 height 273
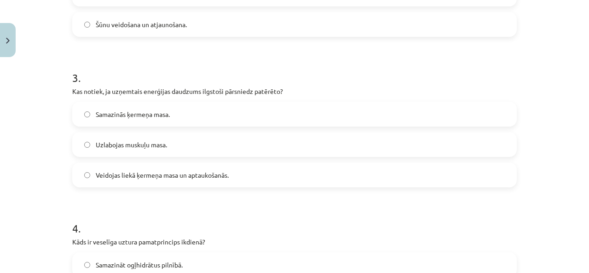
scroll to position [107, 0]
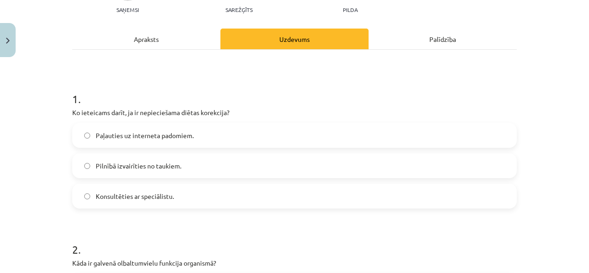
click at [151, 194] on span "Konsultēties ar speciālistu." at bounding box center [135, 197] width 78 height 10
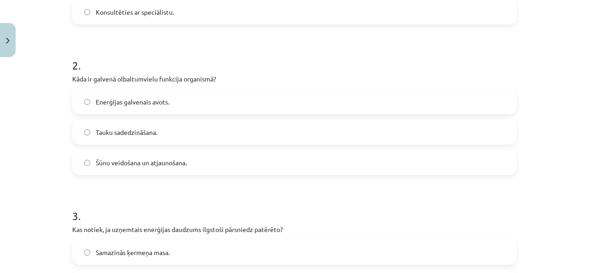
scroll to position [337, 0]
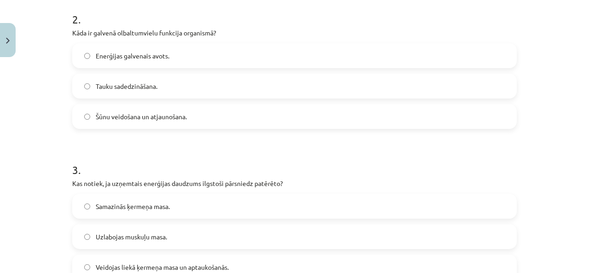
click at [127, 115] on span "Šūnu veidošana un atjaunošana." at bounding box center [141, 117] width 91 height 10
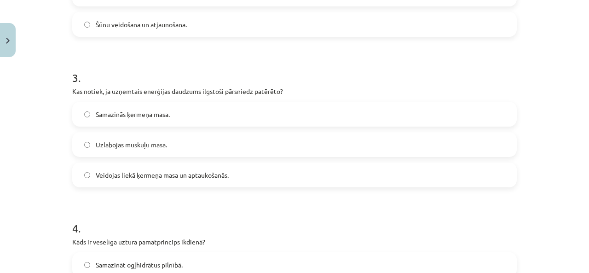
scroll to position [475, 0]
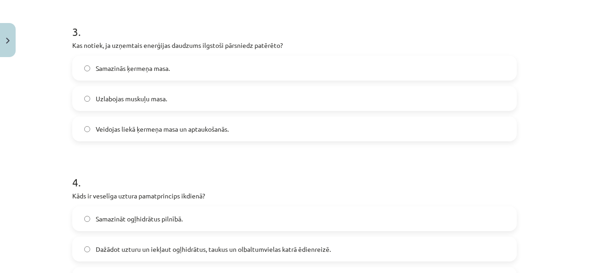
click at [127, 129] on span "Veidojas liekā ķermeņa masa un aptaukošanās." at bounding box center [162, 129] width 133 height 10
click at [177, 255] on label "Dažādot uzturu un iekļaut ogļhidrātus, taukus un olbaltumvielas katrā ēdienreiz…" at bounding box center [294, 249] width 443 height 23
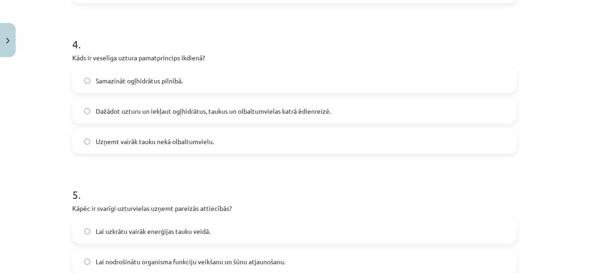
scroll to position [705, 0]
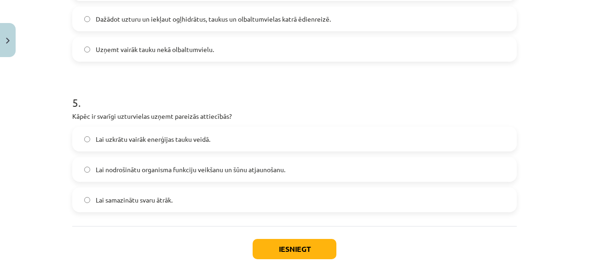
click at [139, 169] on span "Lai nodrošinātu organisma funkciju veikšanu un šūnu atjaunošanu." at bounding box center [191, 170] width 190 height 10
click at [285, 250] on button "Iesniegt" at bounding box center [295, 249] width 84 height 20
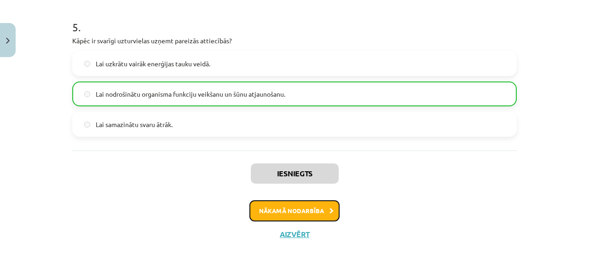
click at [308, 205] on button "Nākamā nodarbība" at bounding box center [295, 210] width 90 height 21
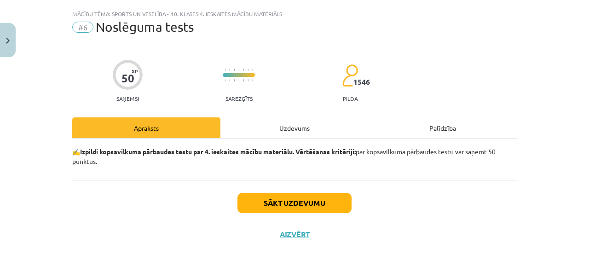
click at [275, 134] on div "Uzdevums" at bounding box center [295, 127] width 148 height 21
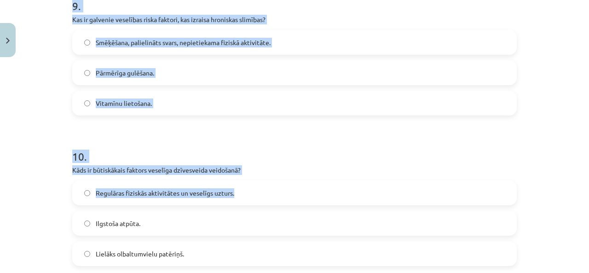
scroll to position [1450, 0]
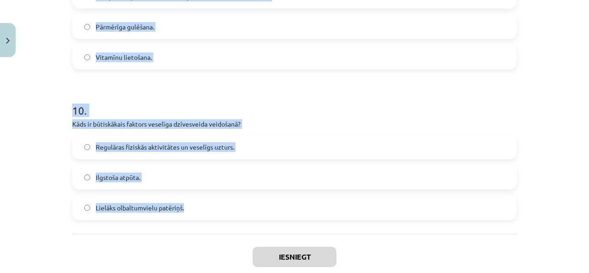
drag, startPoint x: 65, startPoint y: 105, endPoint x: 193, endPoint y: 207, distance: 163.4
copy form "Kas tiek uzskatīts par vienu no galvenajiem neinfekcijas slimību riska faktorie…"
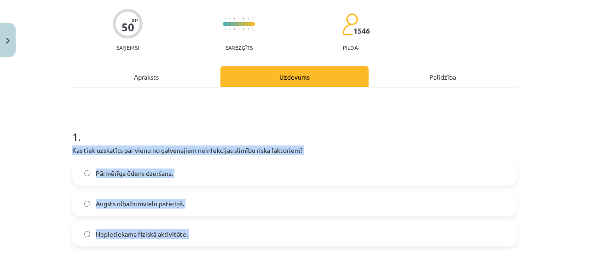
scroll to position [161, 0]
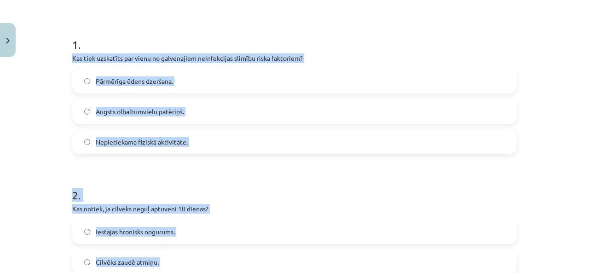
click at [86, 138] on label "Nepietiekama fiziskā aktivitāte." at bounding box center [294, 141] width 443 height 23
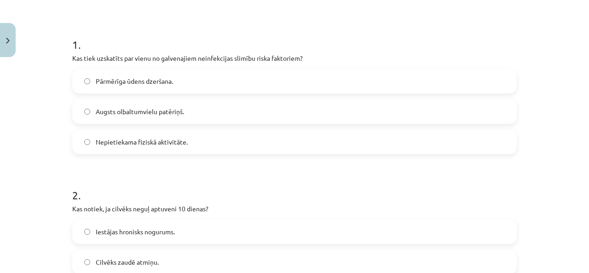
scroll to position [253, 0]
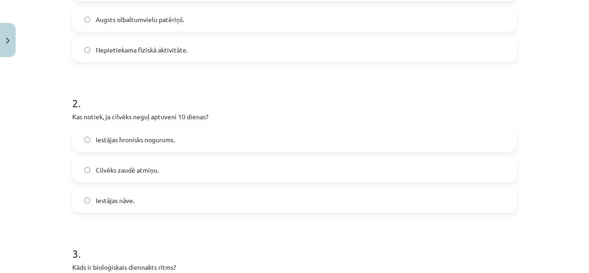
click at [129, 206] on label "Iestājas nāve." at bounding box center [294, 200] width 443 height 23
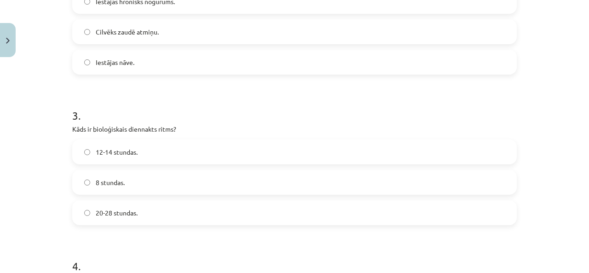
scroll to position [437, 0]
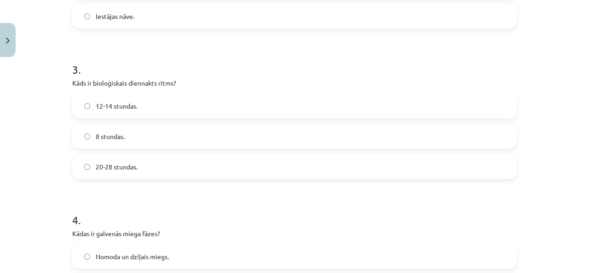
click at [119, 166] on span "20-28 stundas." at bounding box center [117, 167] width 42 height 10
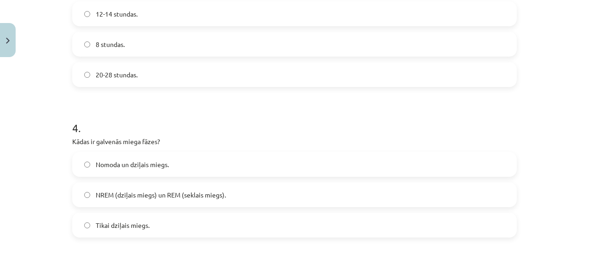
scroll to position [575, 0]
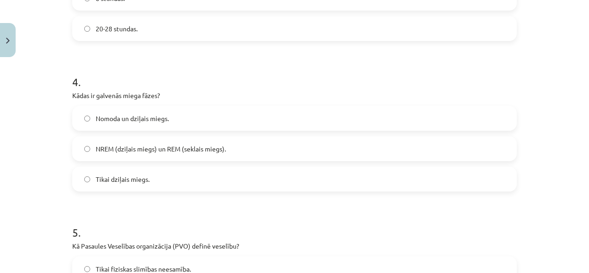
click at [144, 158] on label "NREM (dziļais miegs) un REM (seklais miegs)." at bounding box center [294, 148] width 443 height 23
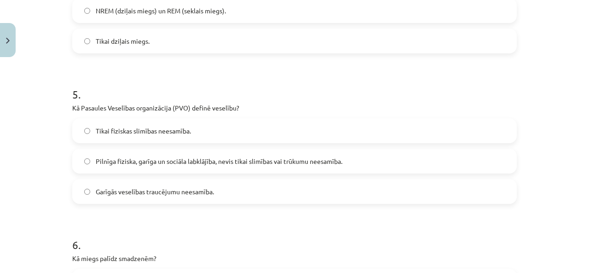
scroll to position [760, 0]
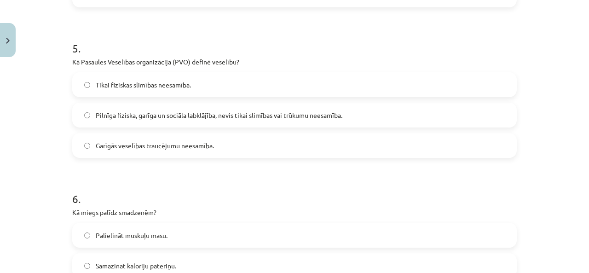
click at [155, 118] on span "Pilnīga fiziska, garīga un sociāla labklājība, nevis tikai slimības vai trūkumu…" at bounding box center [219, 115] width 247 height 10
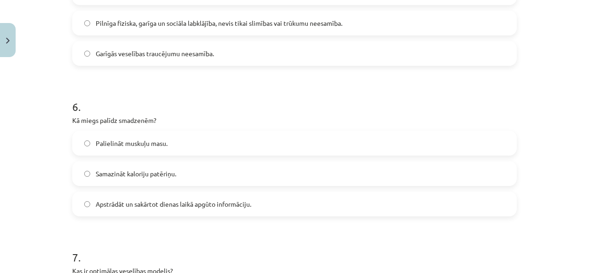
scroll to position [898, 0]
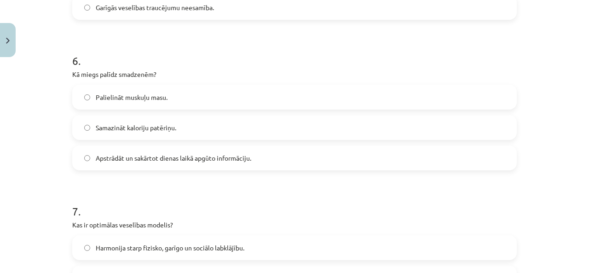
click at [153, 167] on label "Apstrādāt un sakārtot dienas laikā apgūto informāciju." at bounding box center [294, 157] width 443 height 23
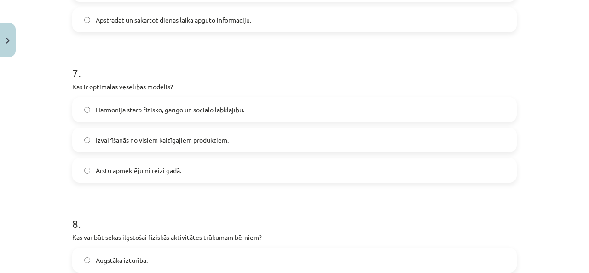
scroll to position [1082, 0]
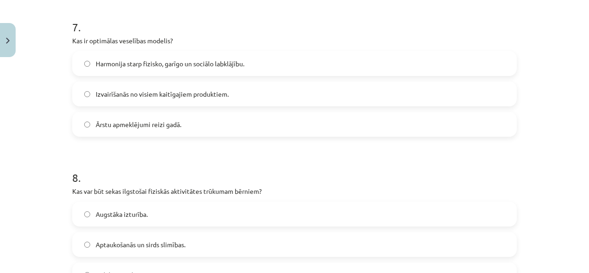
click at [141, 62] on span "Harmonija starp fizisko, garīgo un sociālo labklājību." at bounding box center [170, 64] width 149 height 10
click at [128, 250] on label "Aptaukošanās un sirds slimības." at bounding box center [294, 244] width 443 height 23
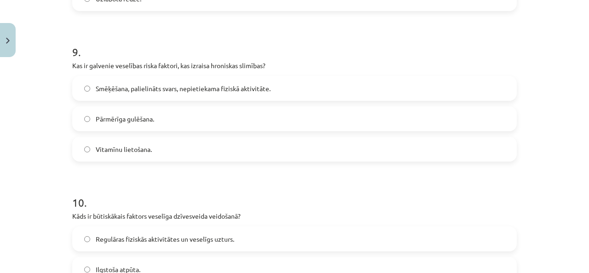
scroll to position [1404, 0]
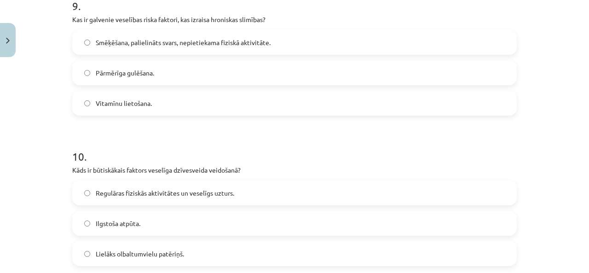
click at [124, 45] on span "Smēķēšana, palielināts svars, nepietiekama fiziskā aktivitāte." at bounding box center [183, 43] width 175 height 10
click at [131, 190] on span "Regulāras fiziskās aktivitātes un veselīgs uzturs." at bounding box center [165, 193] width 139 height 10
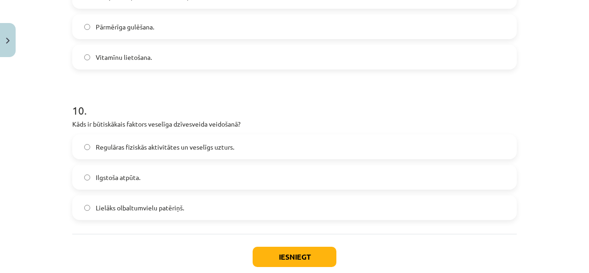
scroll to position [1504, 0]
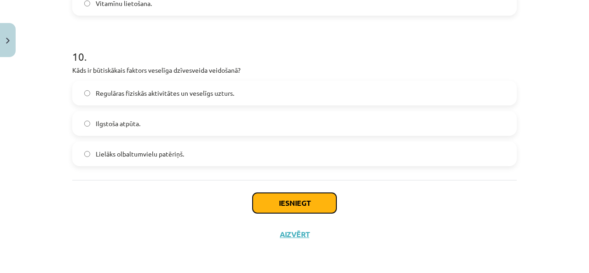
click at [307, 203] on button "Iesniegt" at bounding box center [295, 203] width 84 height 20
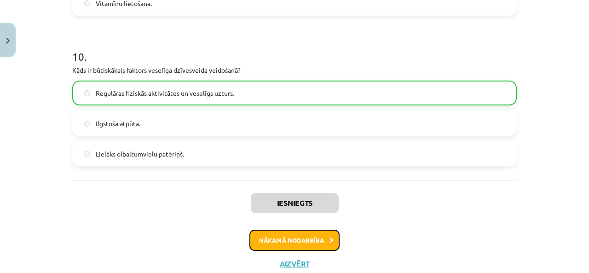
click at [315, 243] on button "Nākamā nodarbība" at bounding box center [295, 240] width 90 height 21
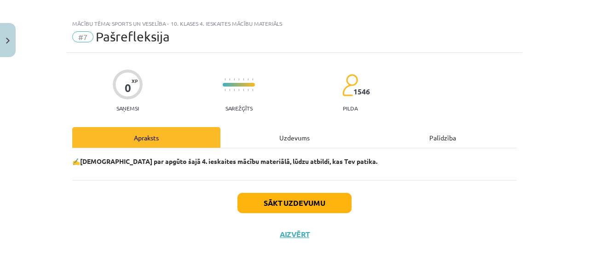
scroll to position [8, 0]
click at [261, 142] on div "Uzdevums" at bounding box center [295, 137] width 148 height 21
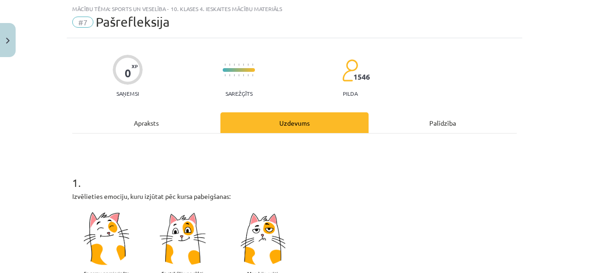
click at [277, 133] on hr at bounding box center [294, 133] width 445 height 0
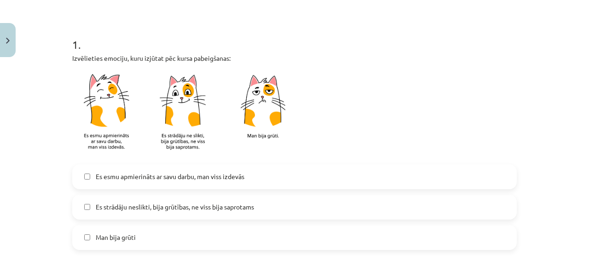
scroll to position [253, 0]
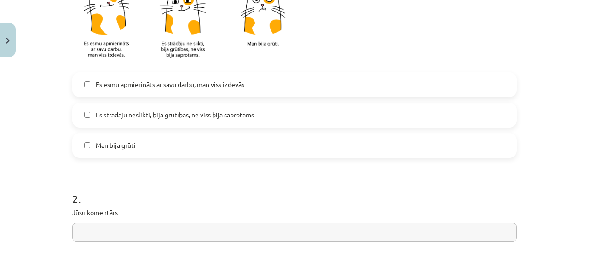
click at [169, 114] on span "Es strādāju neslikti, bija grūtības, ne viss bija saprotams" at bounding box center [175, 115] width 158 height 10
click at [164, 89] on span "Es esmu apmierināts ar savu darbu, man viss izdevās" at bounding box center [170, 85] width 149 height 10
click at [170, 115] on span "Es strādāju neslikti, bija grūtības, ne viss bija saprotams" at bounding box center [175, 115] width 158 height 10
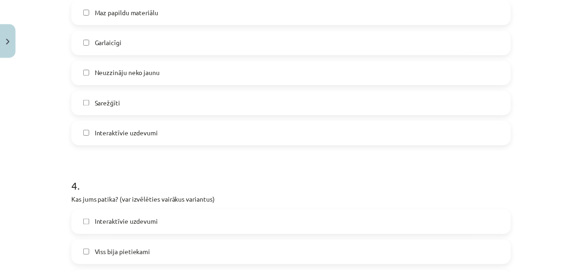
scroll to position [873, 0]
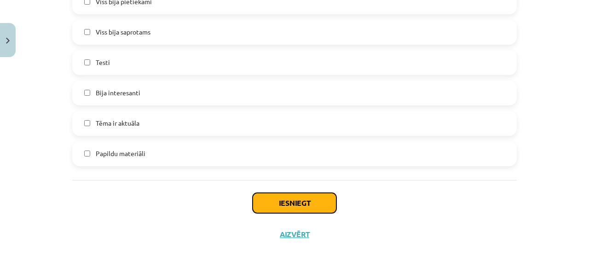
click at [257, 203] on button "Iesniegt" at bounding box center [295, 203] width 84 height 20
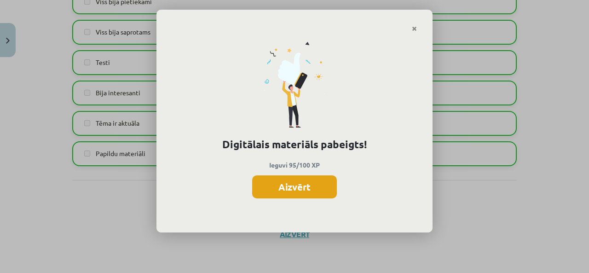
click at [287, 186] on button "Aizvērt" at bounding box center [294, 186] width 85 height 23
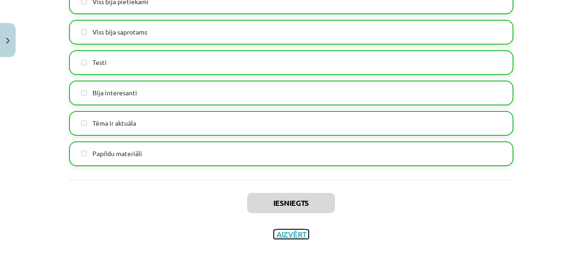
click at [287, 233] on button "Aizvērt" at bounding box center [291, 234] width 35 height 9
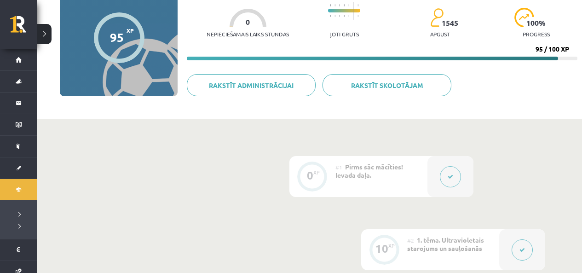
scroll to position [46, 0]
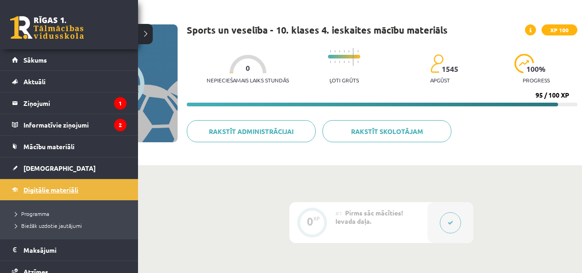
click at [43, 190] on span "Digitālie materiāli" at bounding box center [50, 190] width 55 height 8
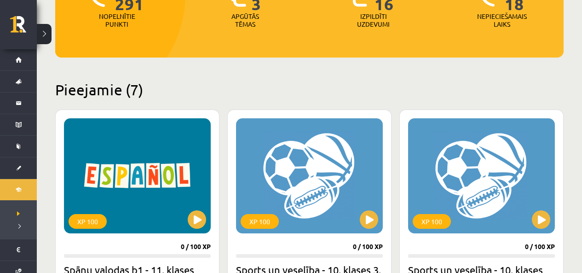
scroll to position [245, 0]
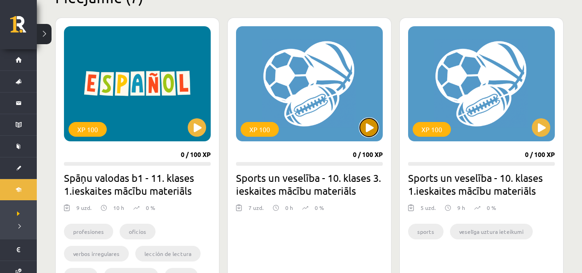
click at [369, 124] on button at bounding box center [369, 127] width 18 height 18
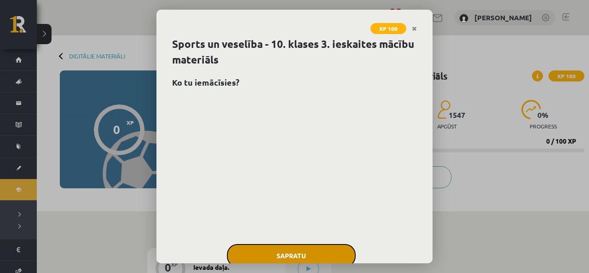
click at [249, 260] on button "Sapratu" at bounding box center [291, 255] width 129 height 23
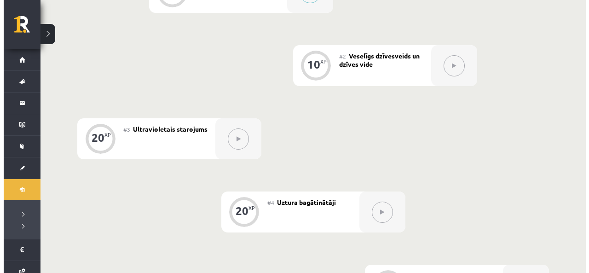
scroll to position [184, 0]
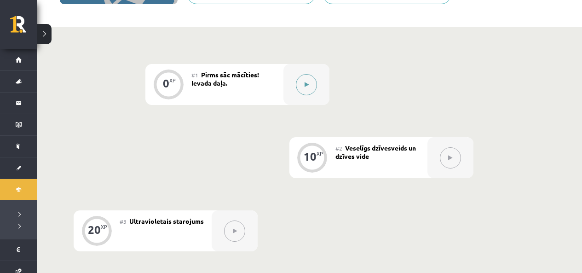
click at [312, 87] on button at bounding box center [306, 84] width 21 height 21
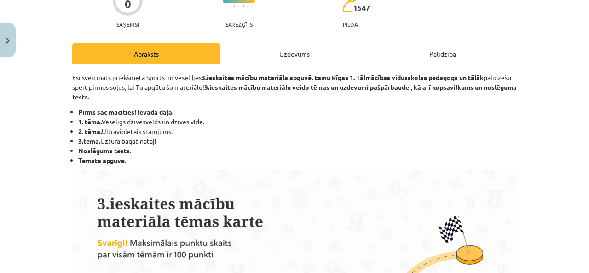
scroll to position [138, 0]
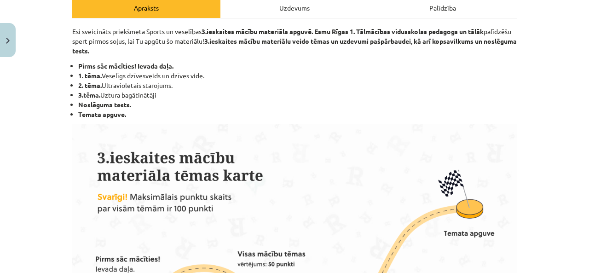
click at [266, 14] on div "Uzdevums" at bounding box center [295, 7] width 148 height 21
